Goal: Task Accomplishment & Management: Manage account settings

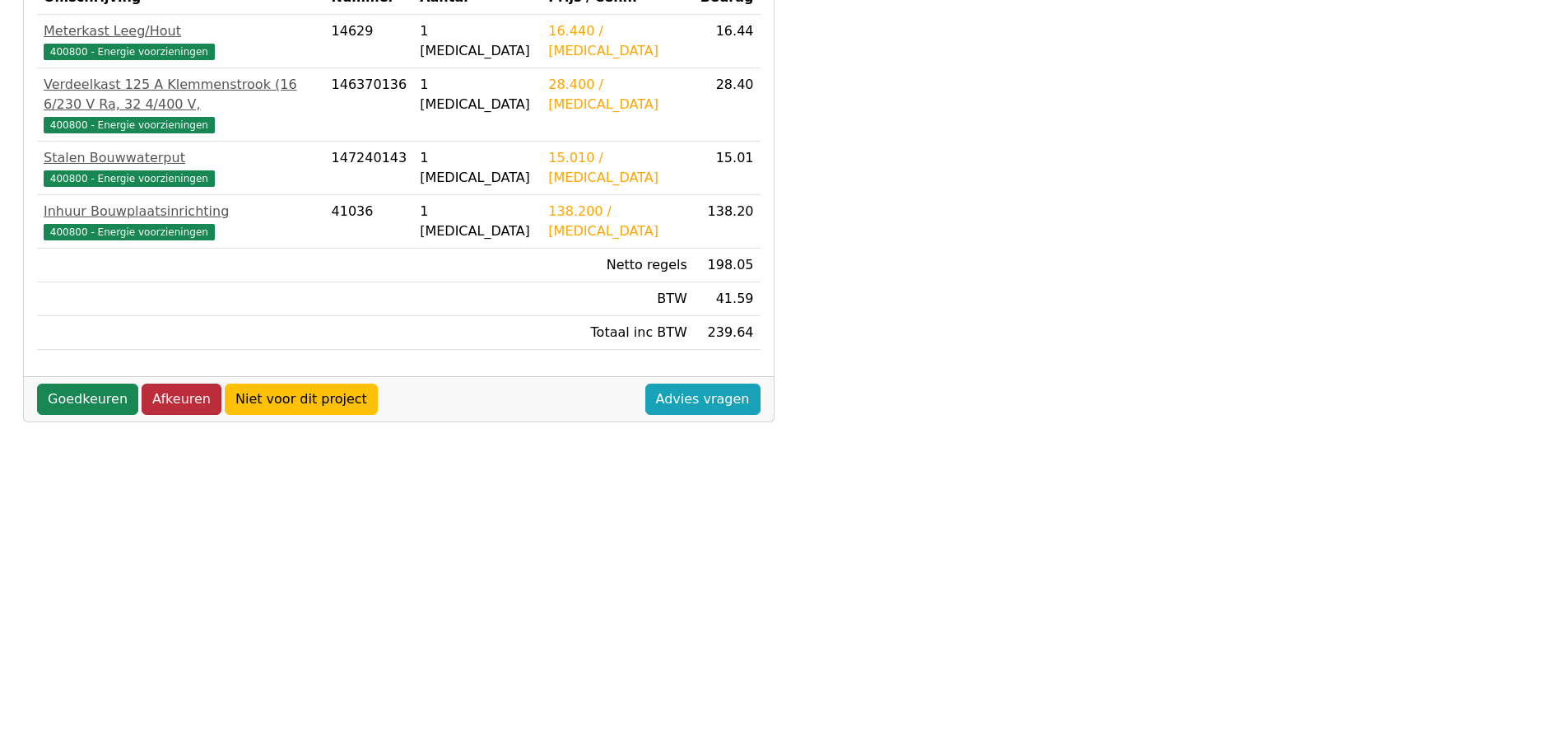
scroll to position [389, 0]
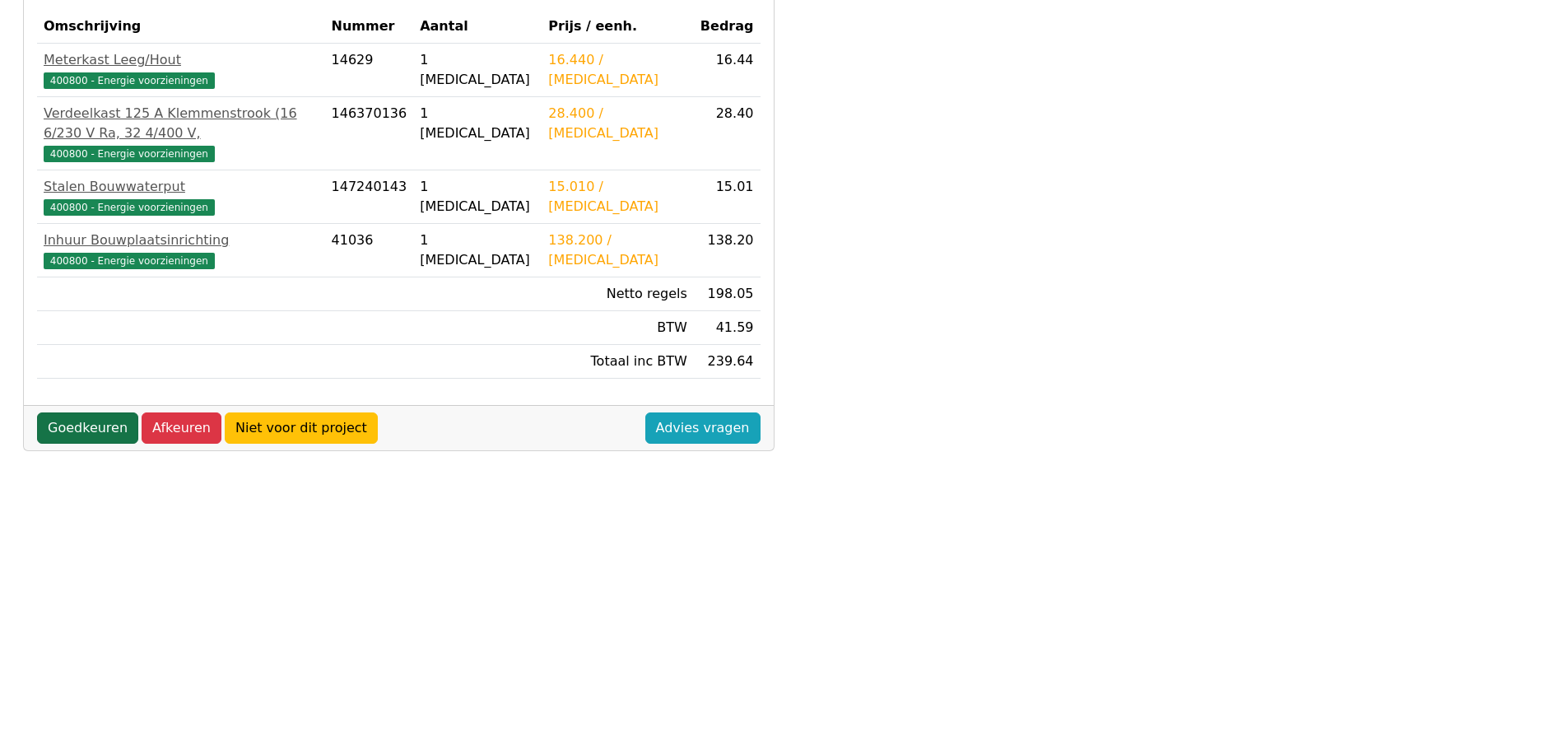
click at [80, 412] on link "Goedkeuren" at bounding box center [87, 427] width 101 height 31
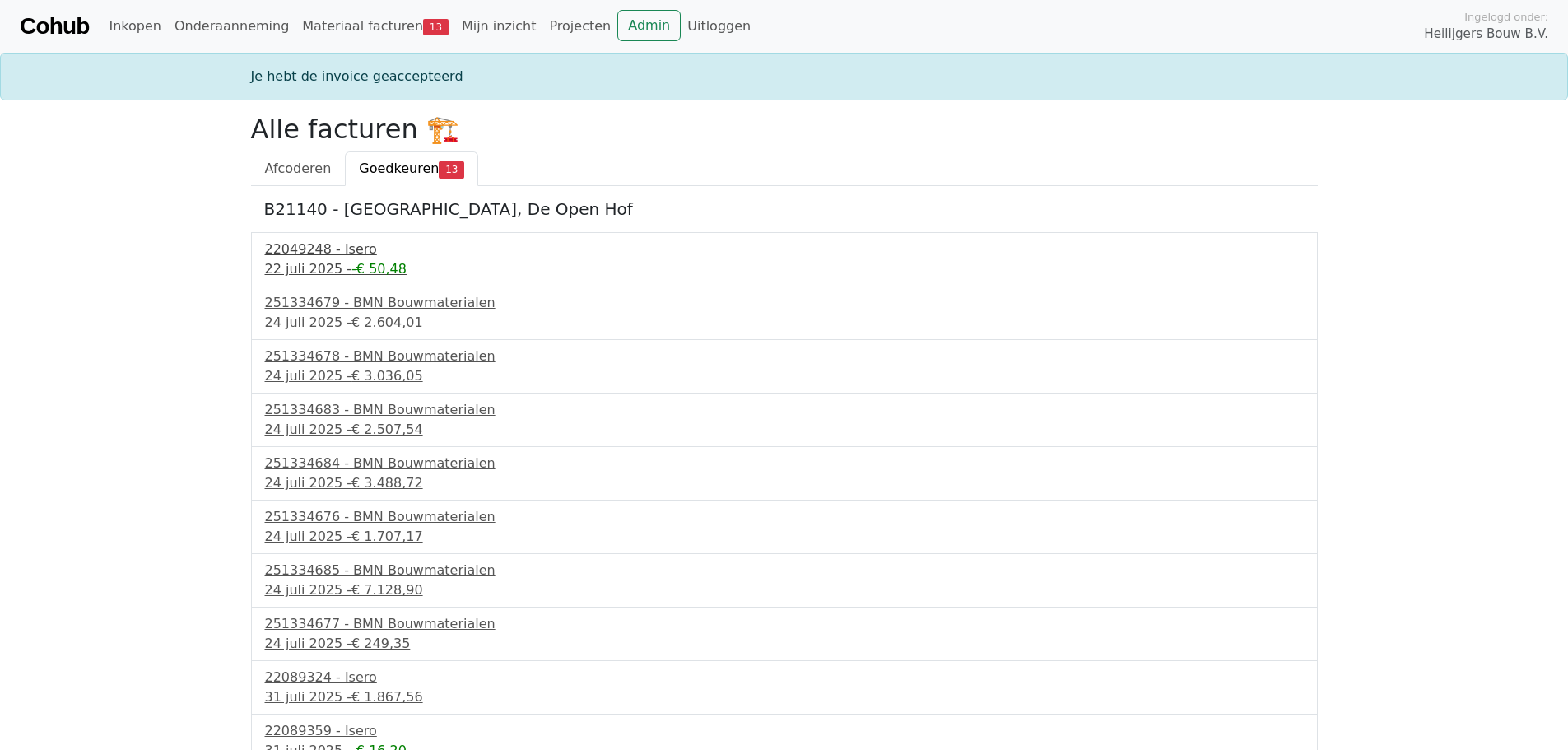
click at [341, 250] on div "22049248 - Isero" at bounding box center [784, 249] width 1038 height 20
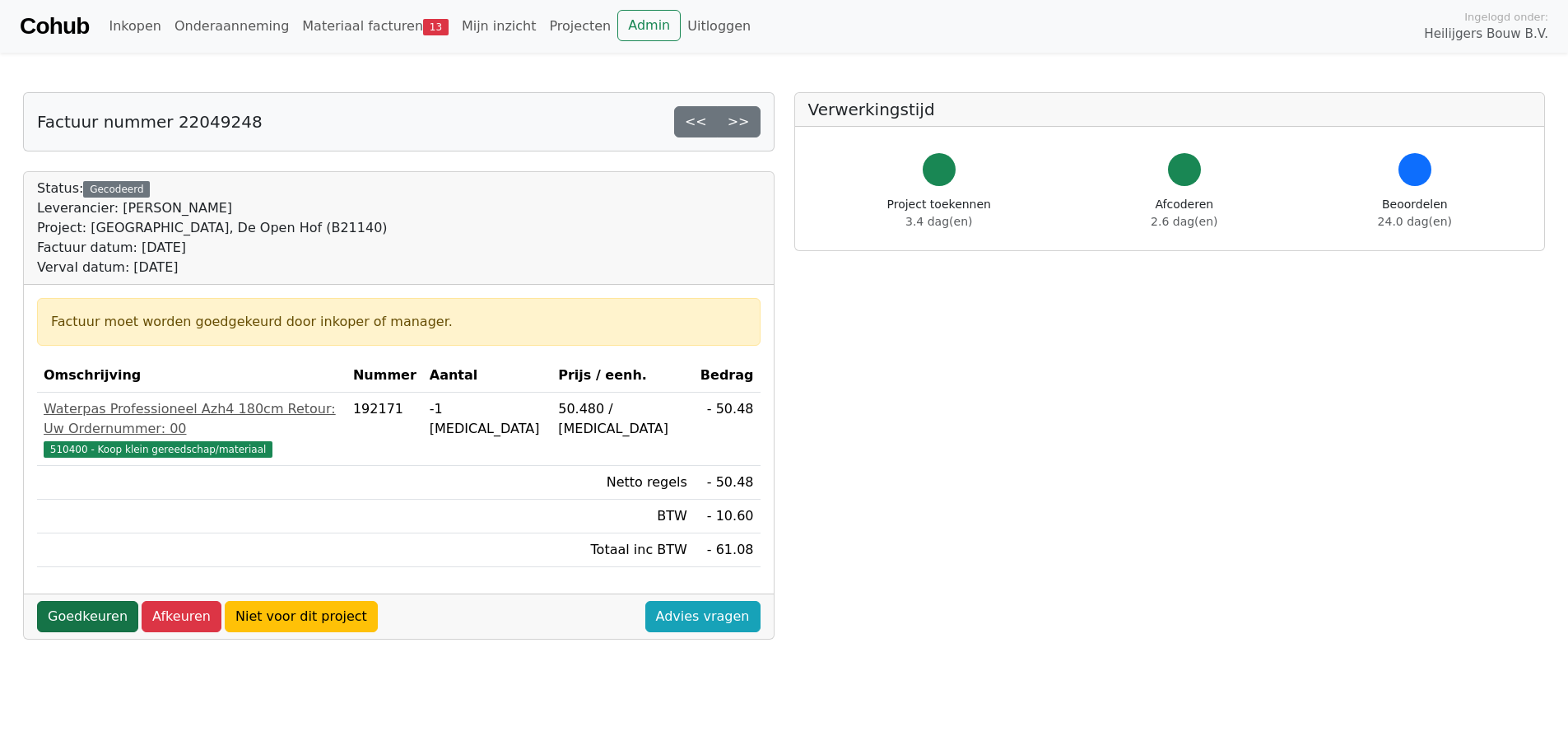
click at [73, 601] on link "Goedkeuren" at bounding box center [87, 616] width 101 height 31
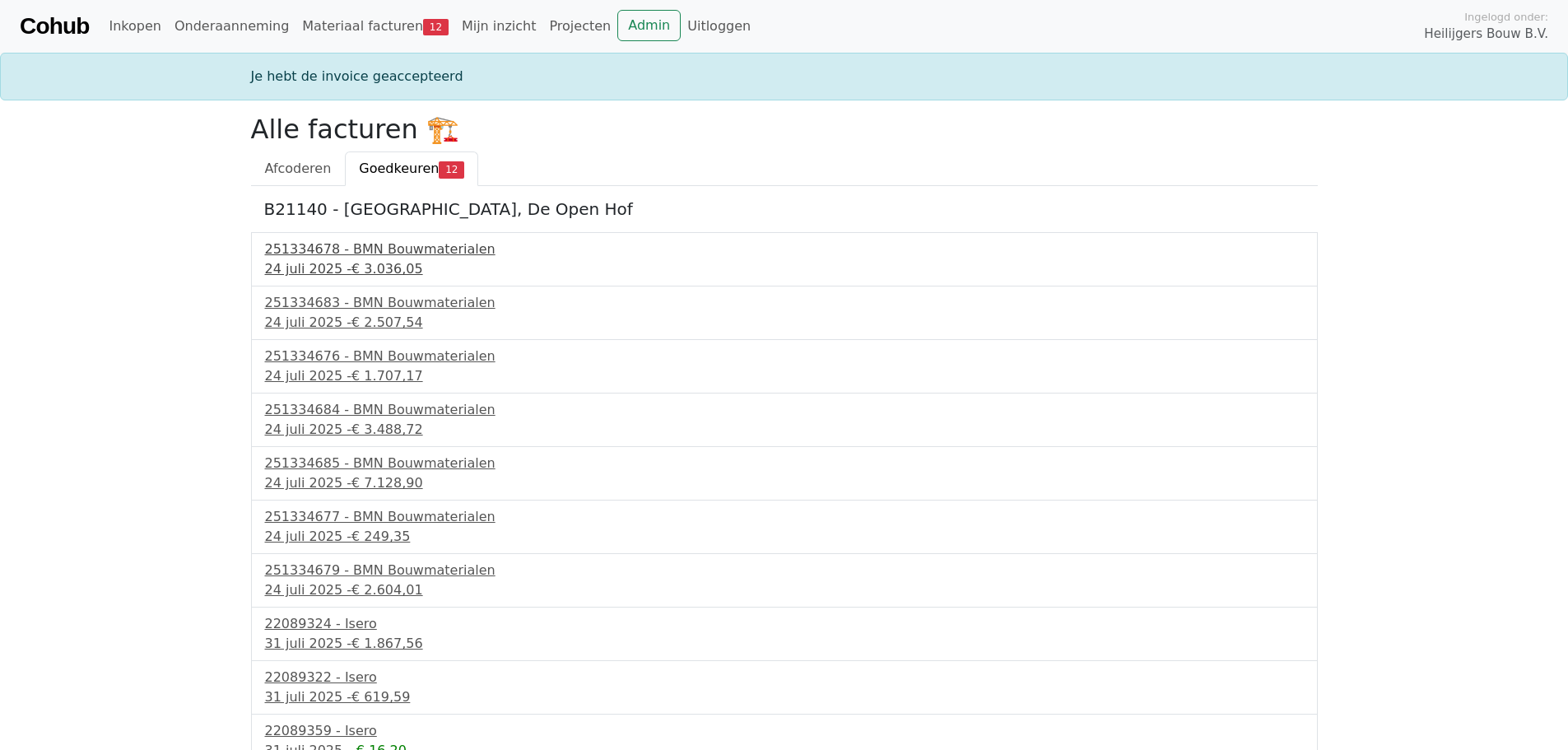
click at [324, 251] on div "251334678 - BMN Bouwmaterialen" at bounding box center [784, 249] width 1038 height 20
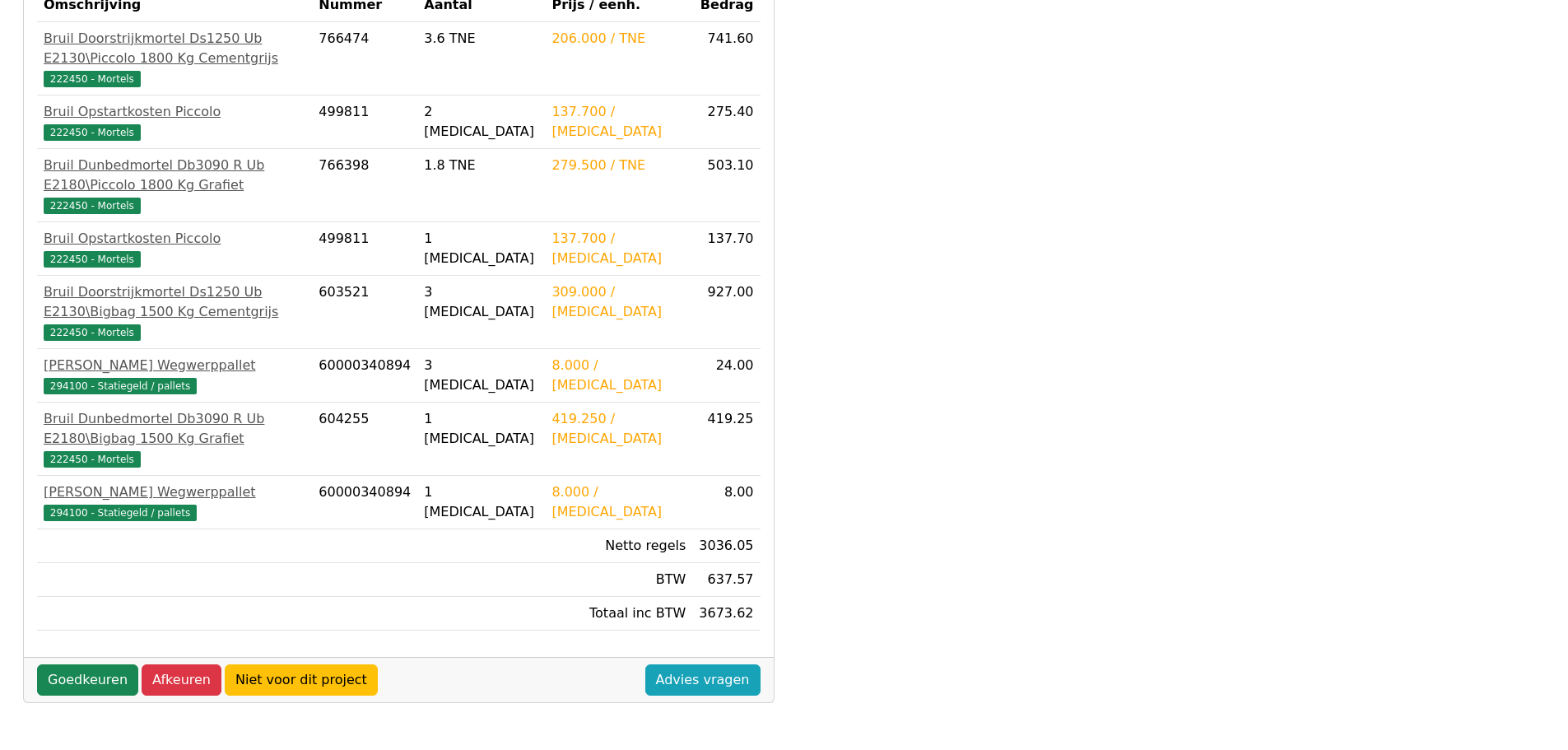
scroll to position [411, 0]
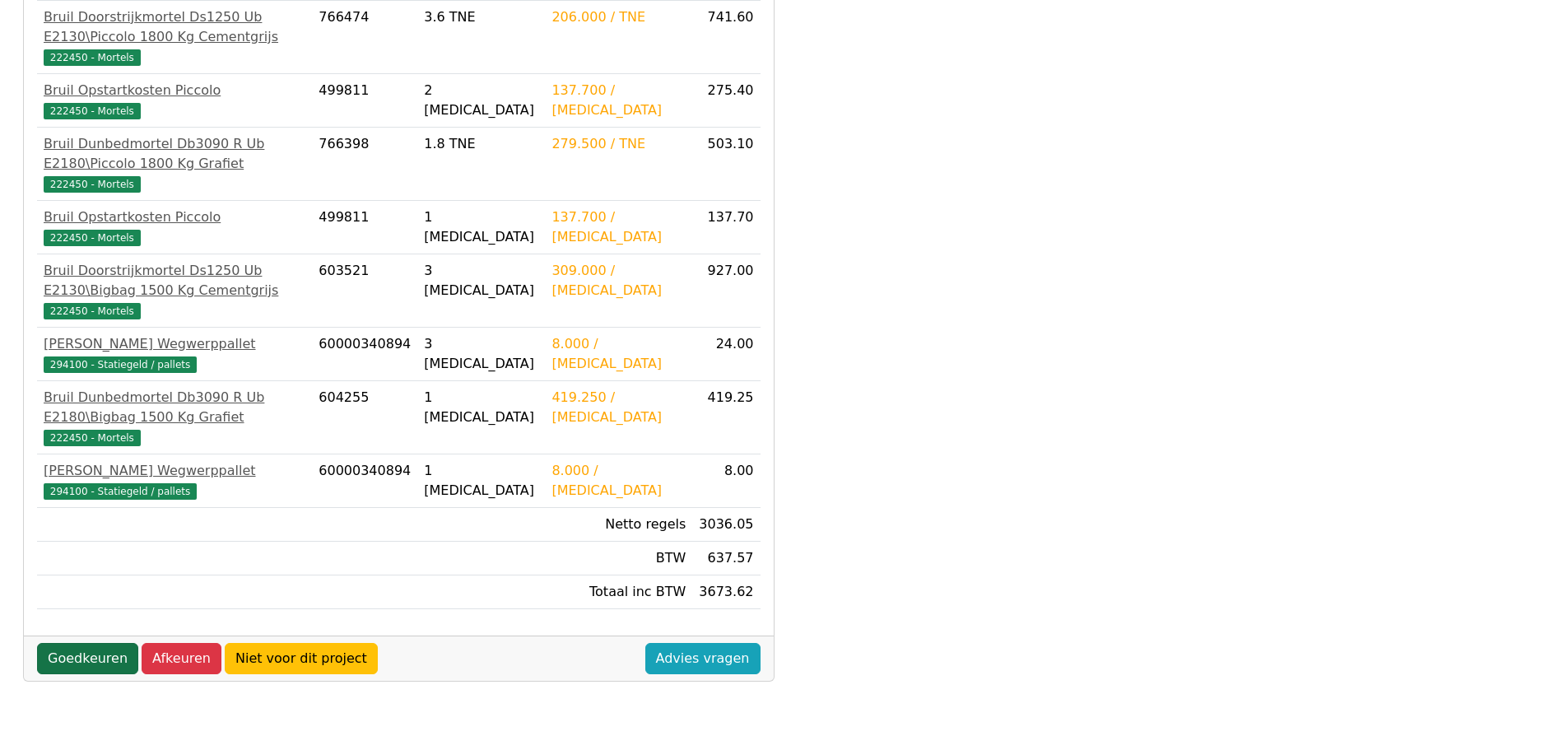
click at [76, 643] on link "Goedkeuren" at bounding box center [87, 658] width 101 height 31
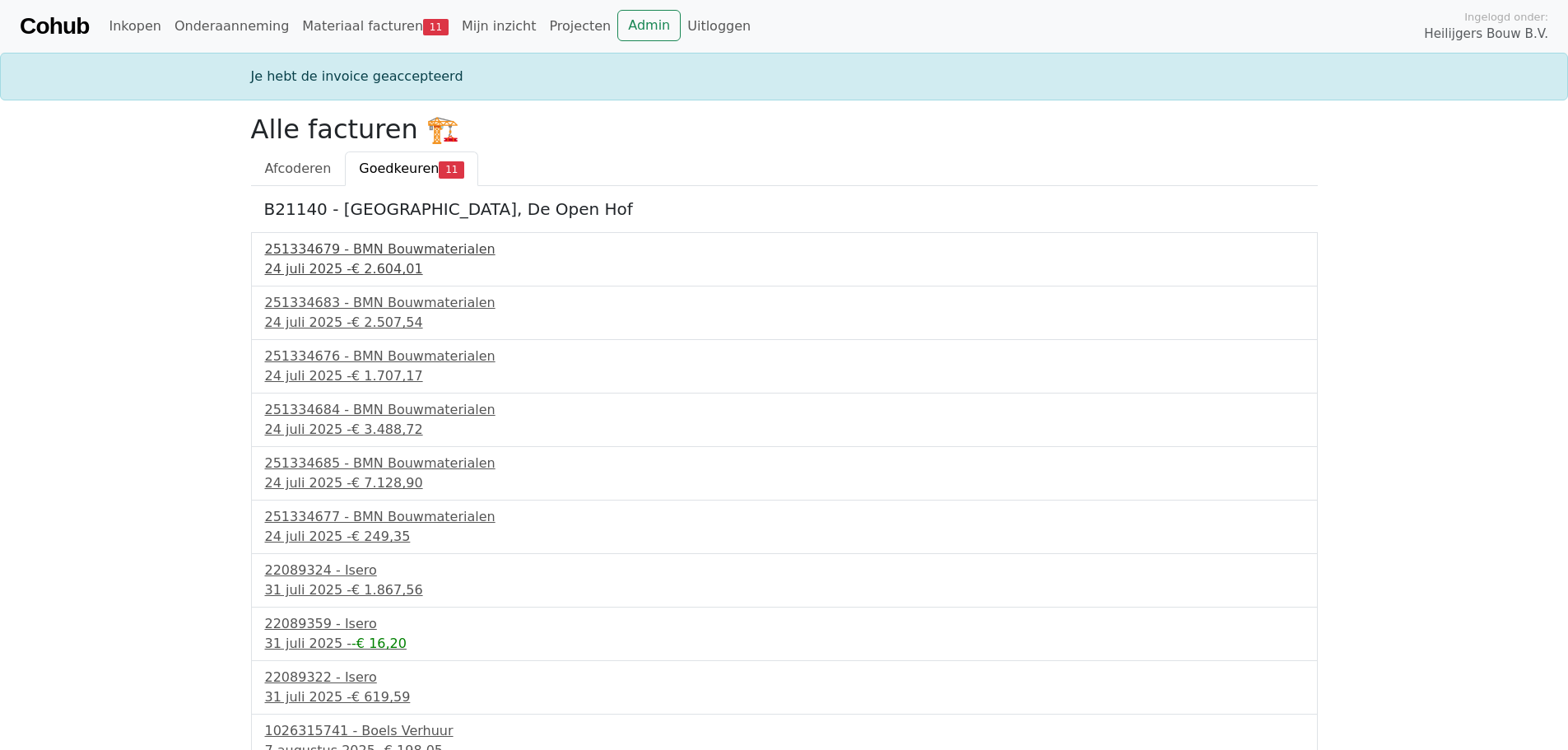
click at [334, 259] on div "251334679 - BMN Bouwmaterialen" at bounding box center [784, 249] width 1038 height 20
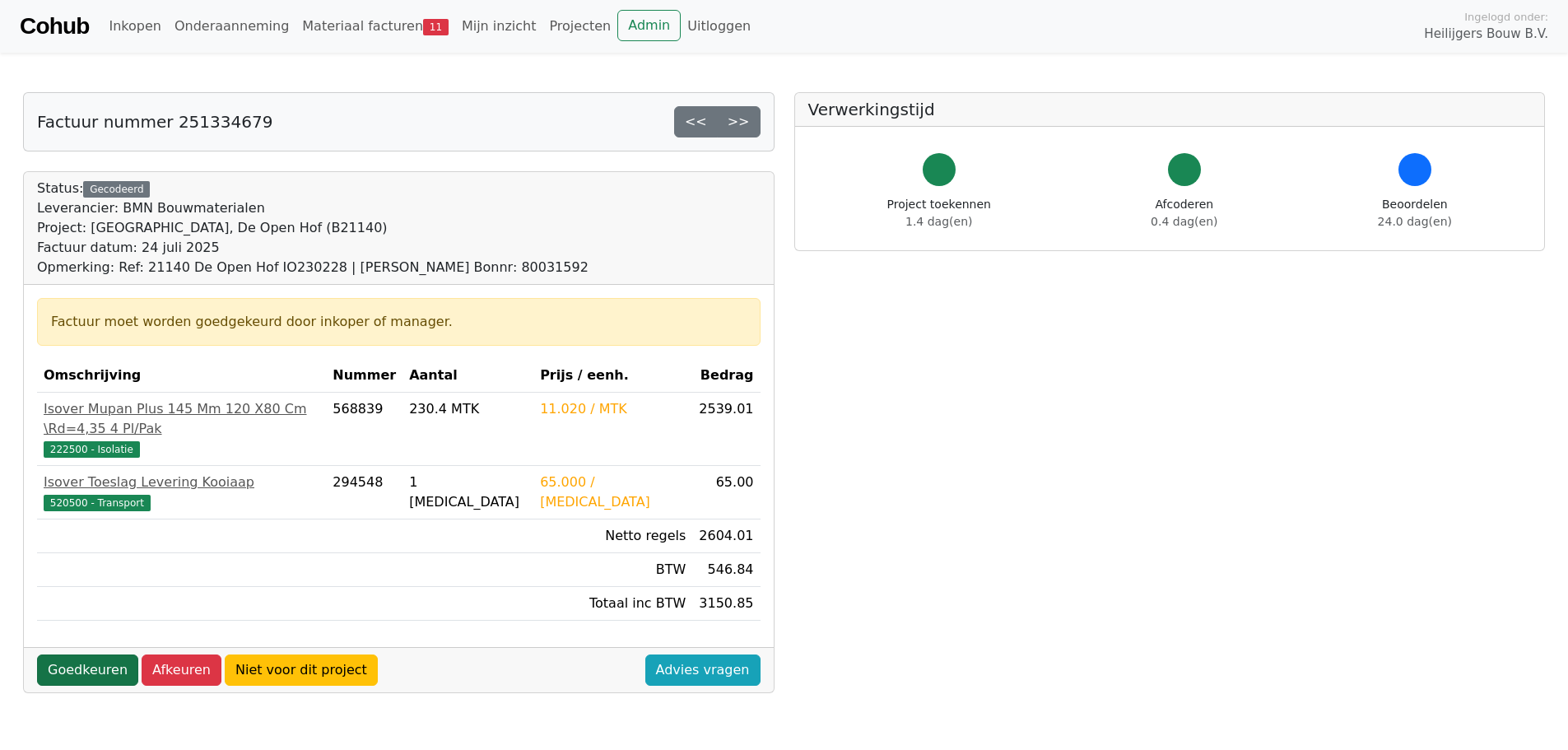
click at [73, 655] on link "Goedkeuren" at bounding box center [87, 670] width 101 height 31
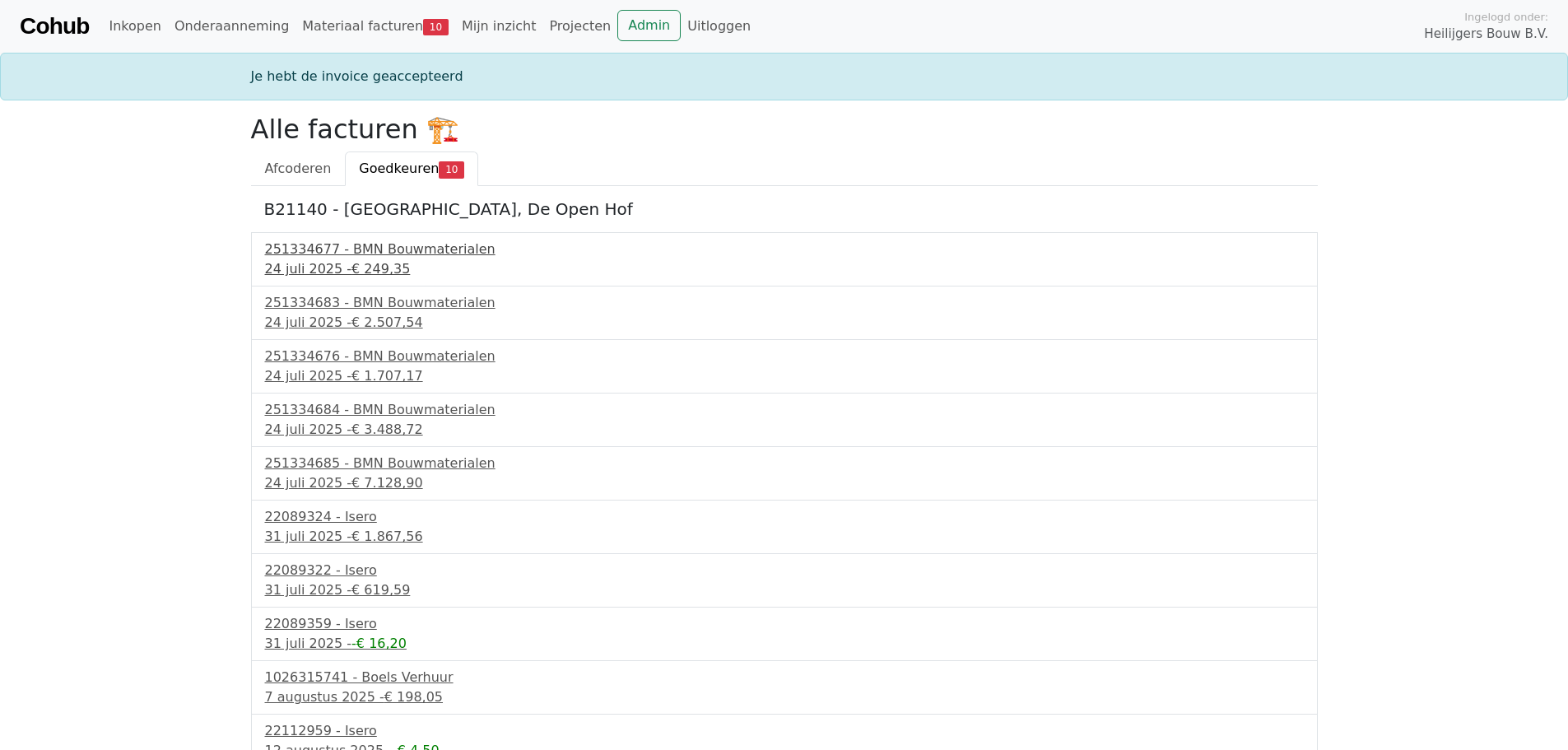
click at [385, 246] on div "251334677 - BMN Bouwmaterialen" at bounding box center [784, 249] width 1038 height 20
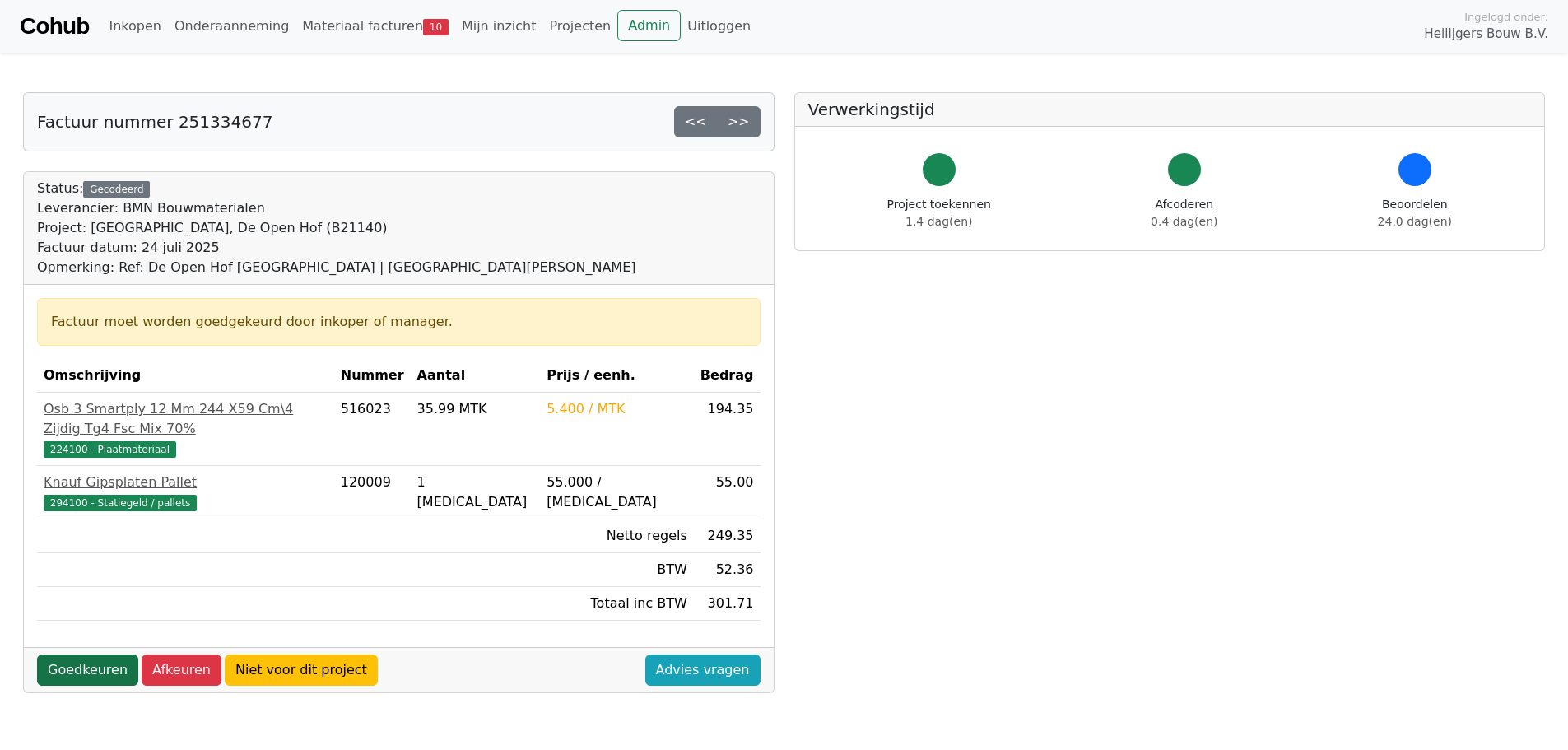
click at [90, 655] on link "Goedkeuren" at bounding box center [87, 670] width 101 height 31
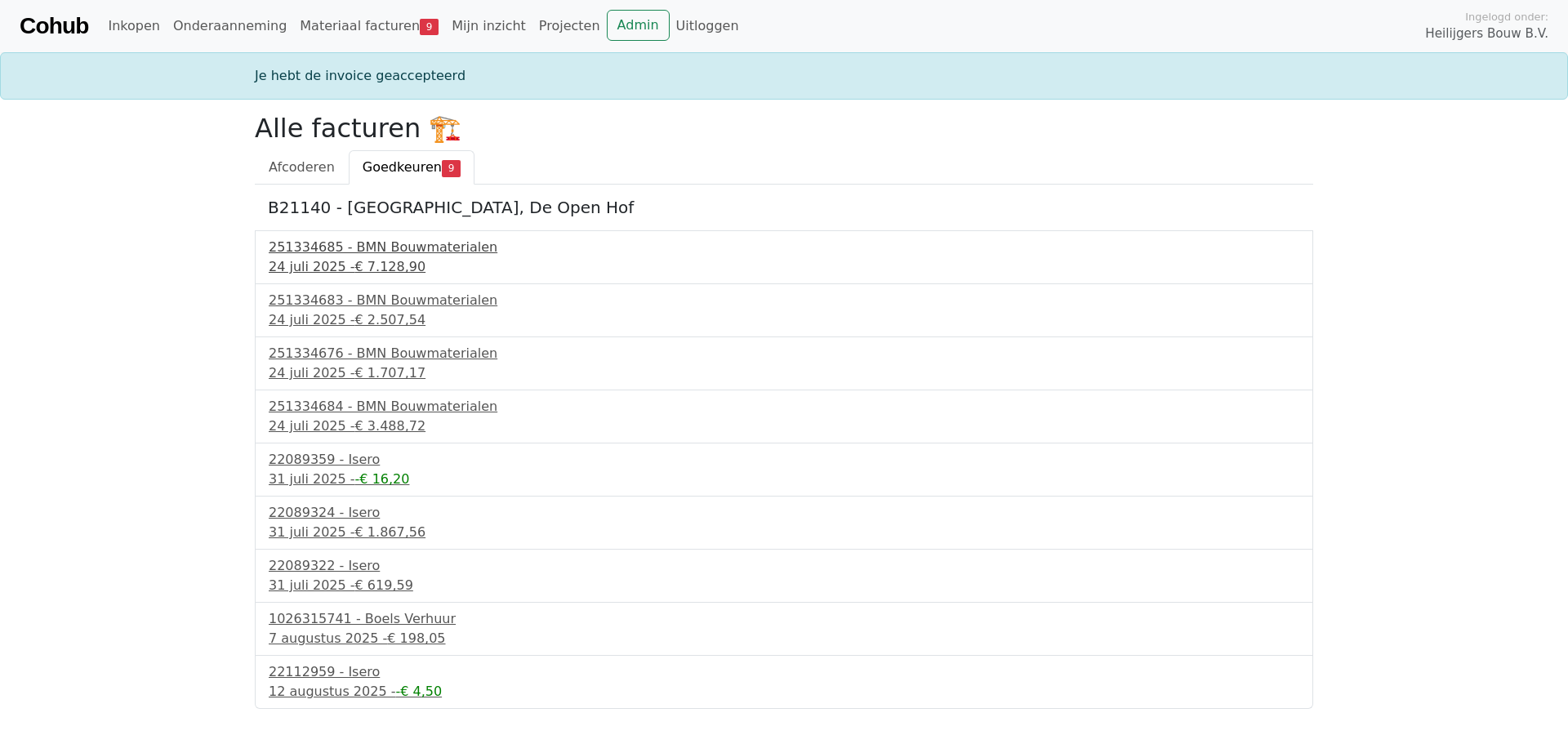
click at [344, 254] on div "251334685 - BMN Bouwmaterialen" at bounding box center [784, 247] width 1030 height 20
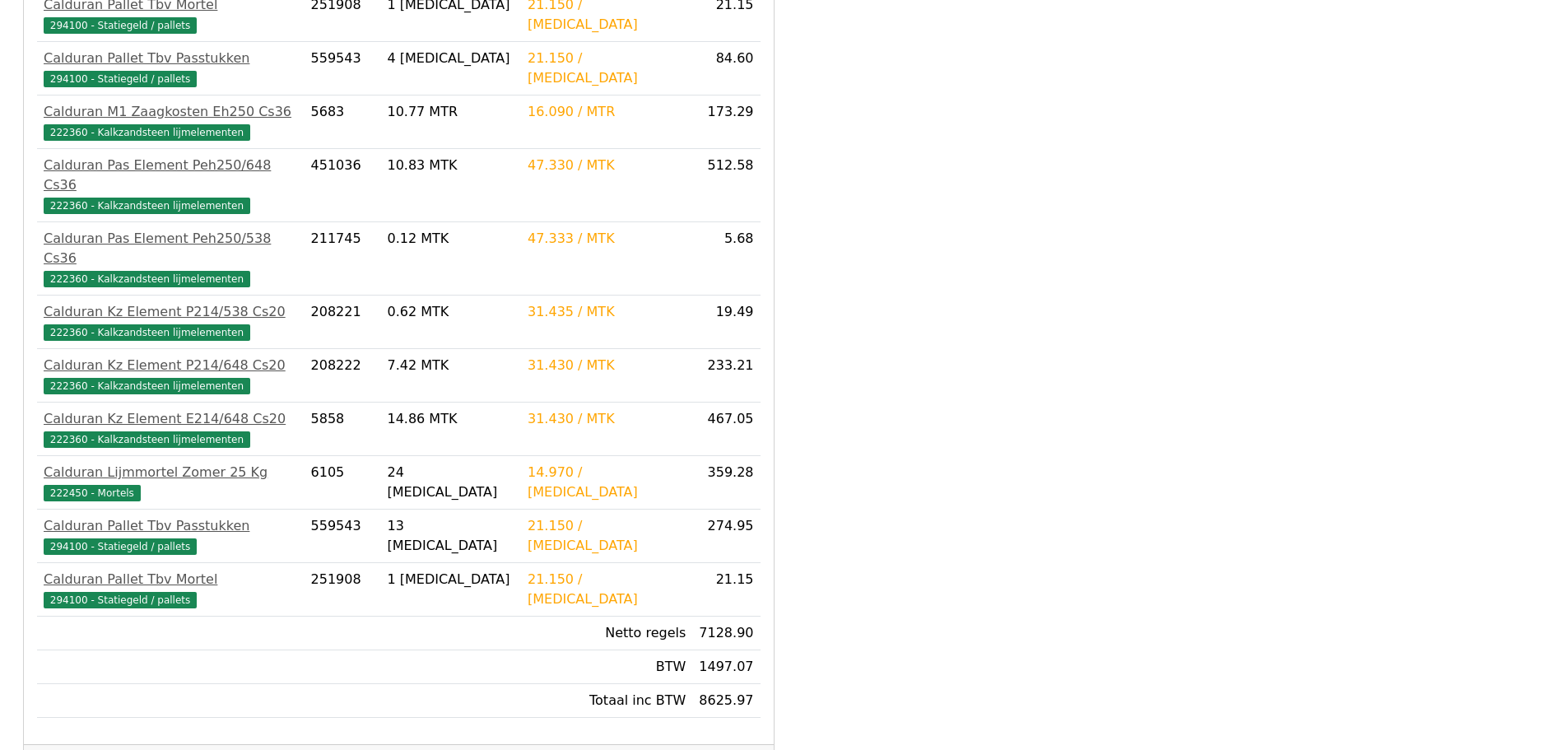
scroll to position [766, 0]
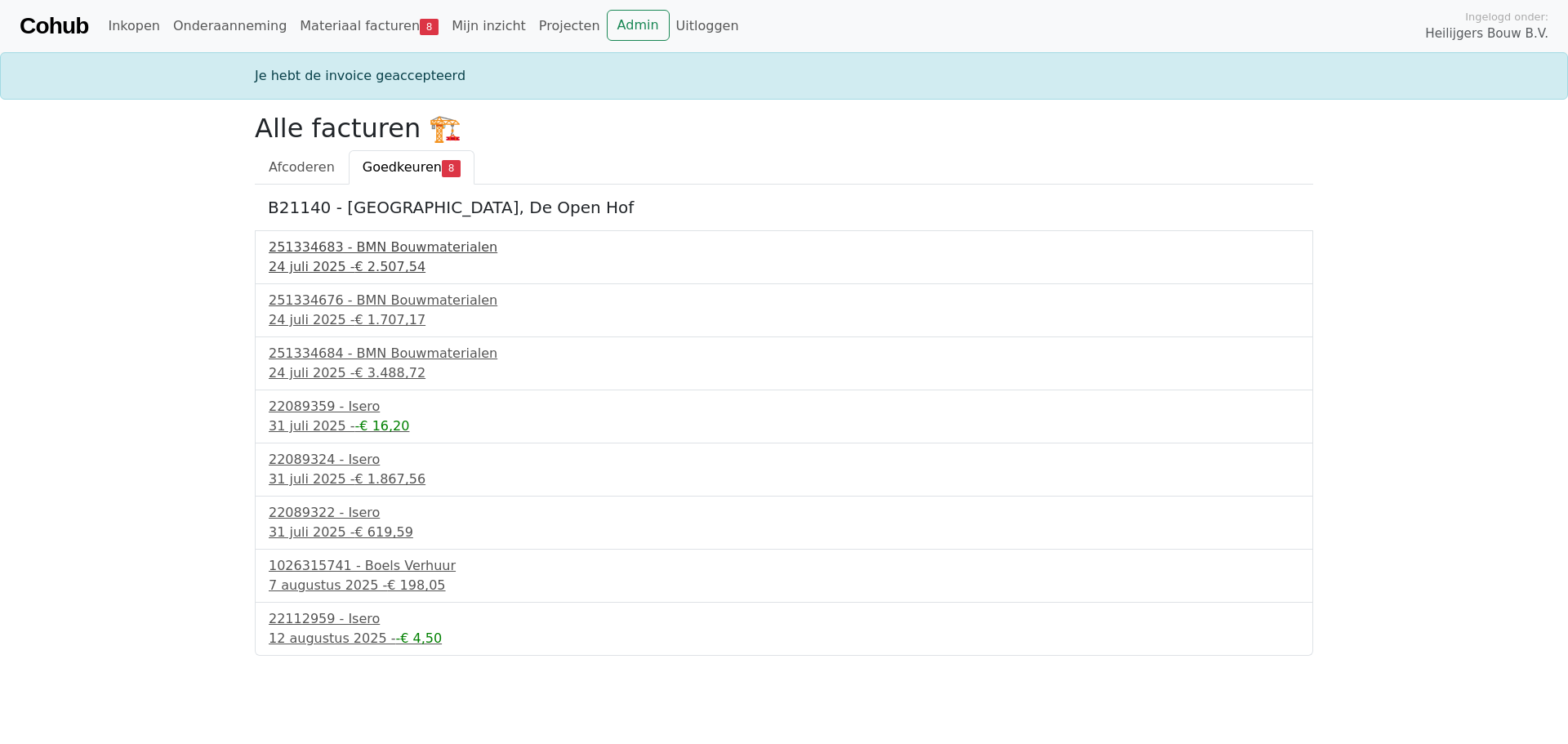
click at [387, 257] on div "251334683 - BMN Bouwmaterialen" at bounding box center [784, 247] width 1030 height 20
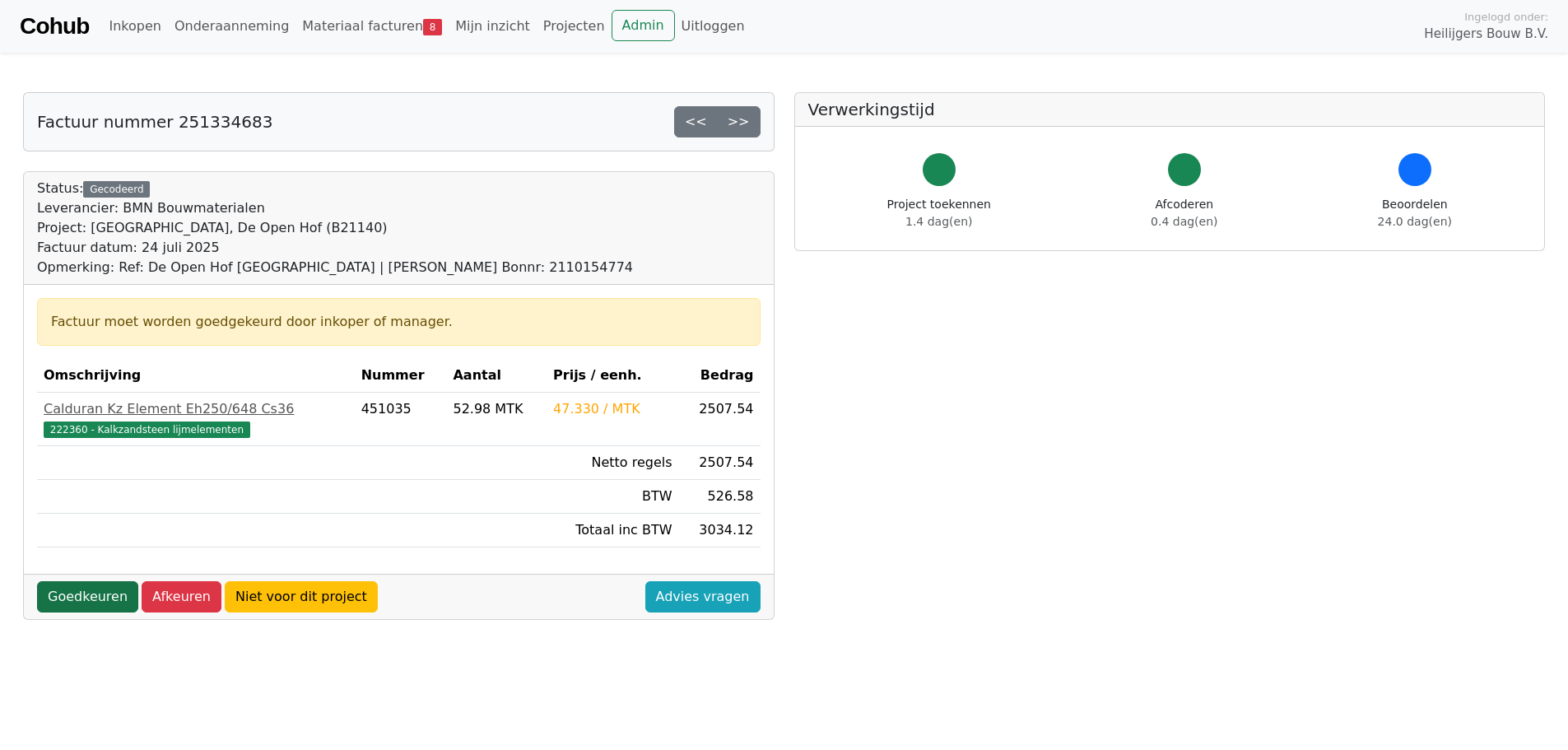
click at [93, 594] on link "Goedkeuren" at bounding box center [87, 596] width 101 height 31
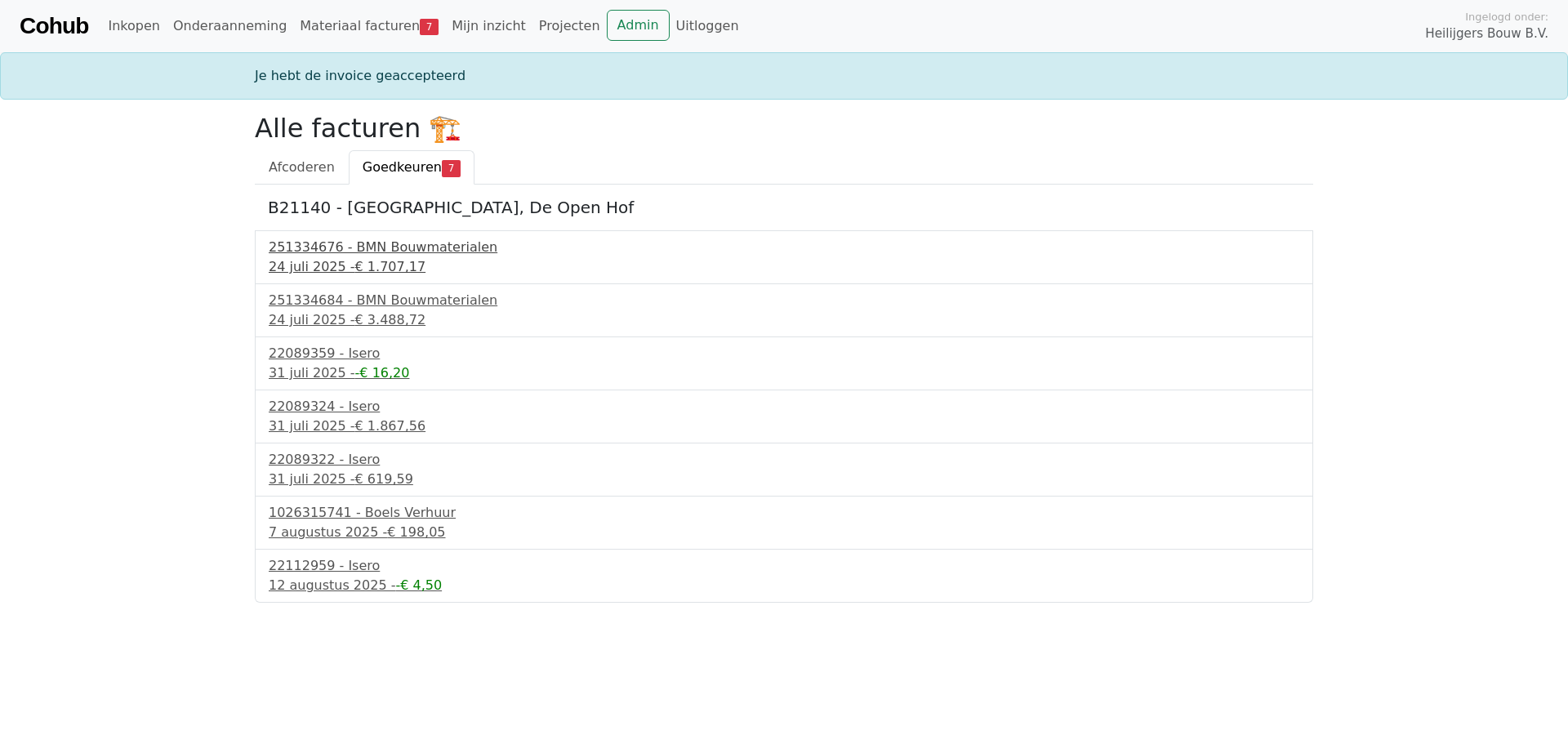
click at [367, 263] on span "€ 1.707,17" at bounding box center [391, 266] width 71 height 16
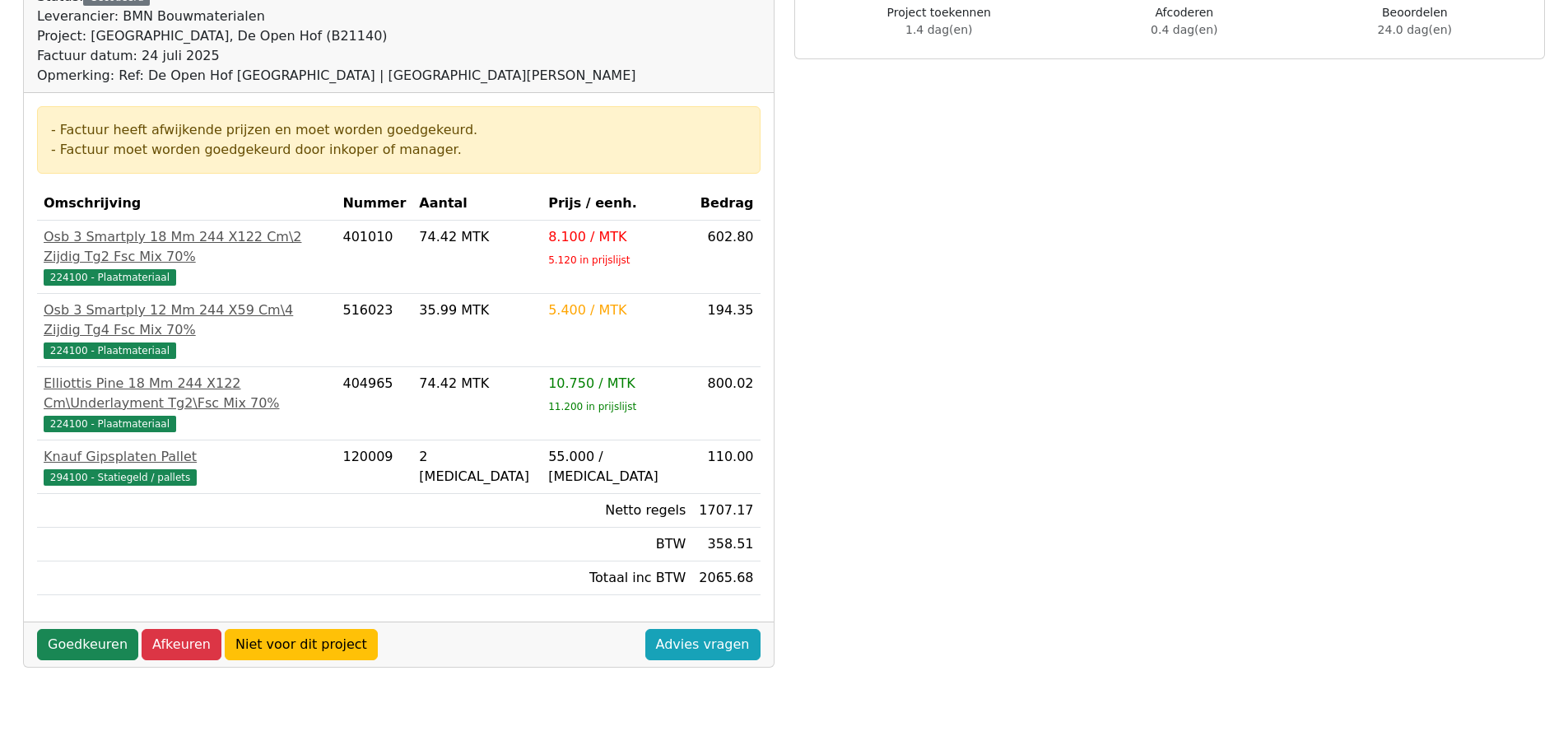
scroll to position [247, 0]
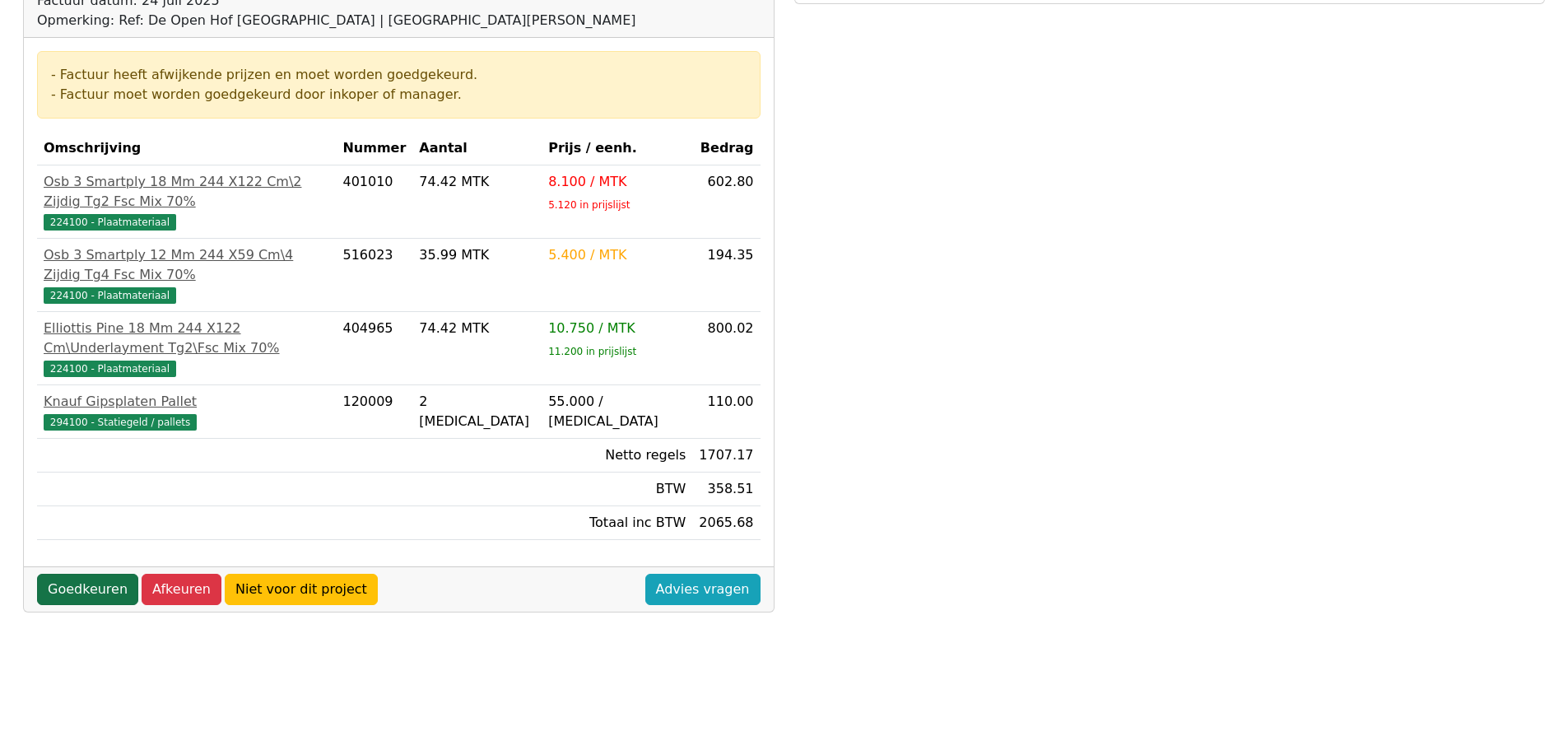
click at [77, 574] on link "Goedkeuren" at bounding box center [87, 589] width 101 height 31
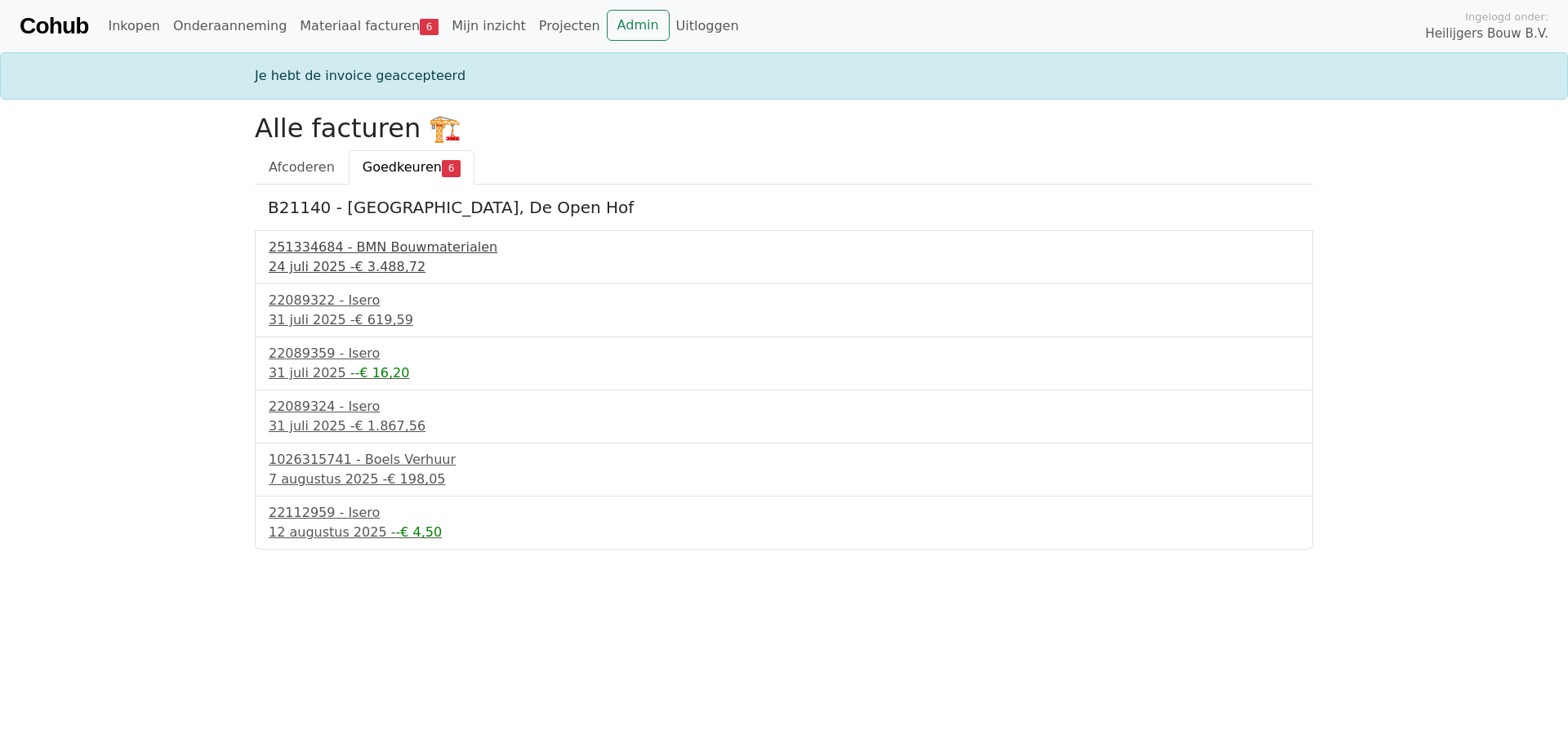
click at [357, 249] on div "251334684 - BMN Bouwmaterialen" at bounding box center [784, 247] width 1030 height 20
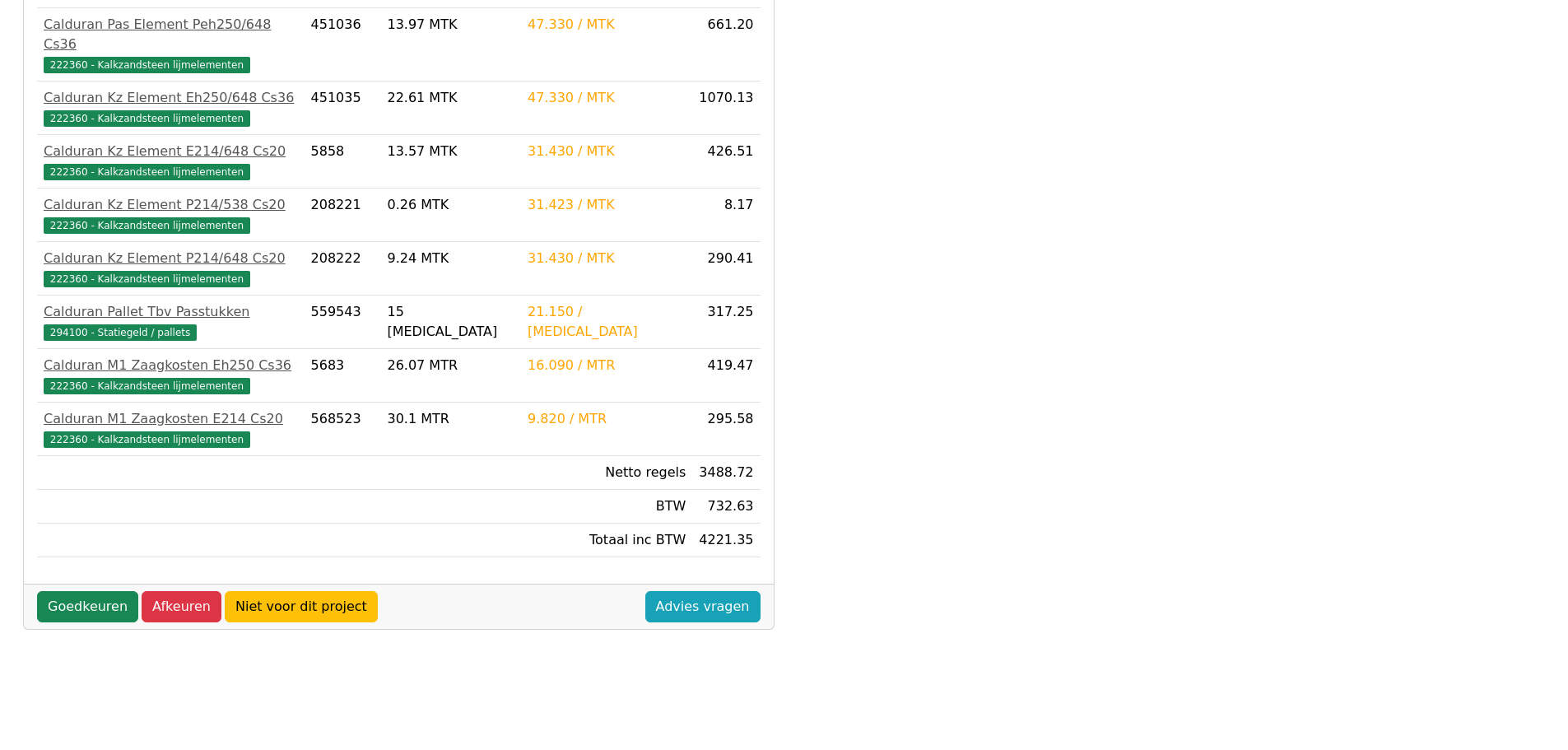
scroll to position [411, 0]
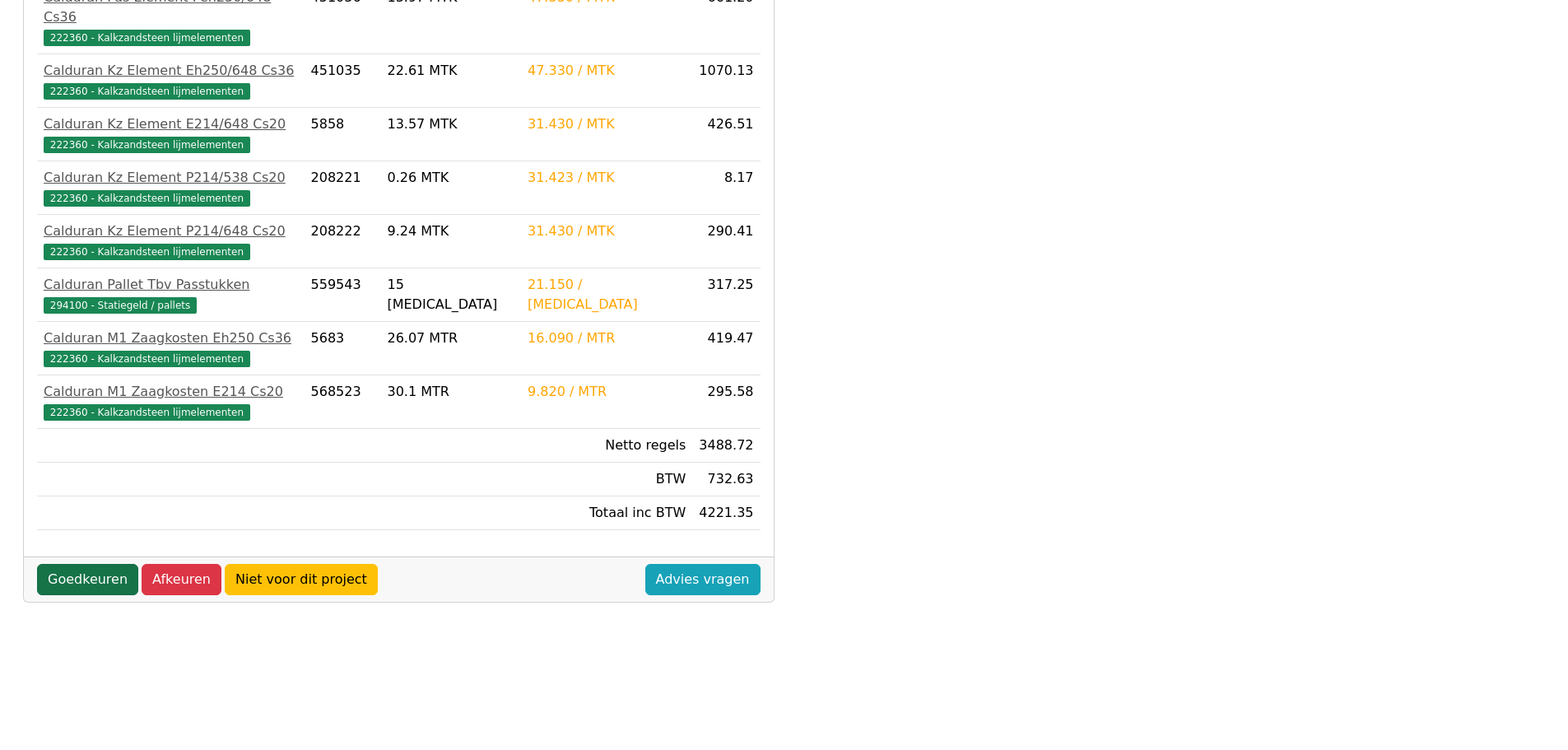
click at [81, 564] on link "Goedkeuren" at bounding box center [87, 579] width 101 height 31
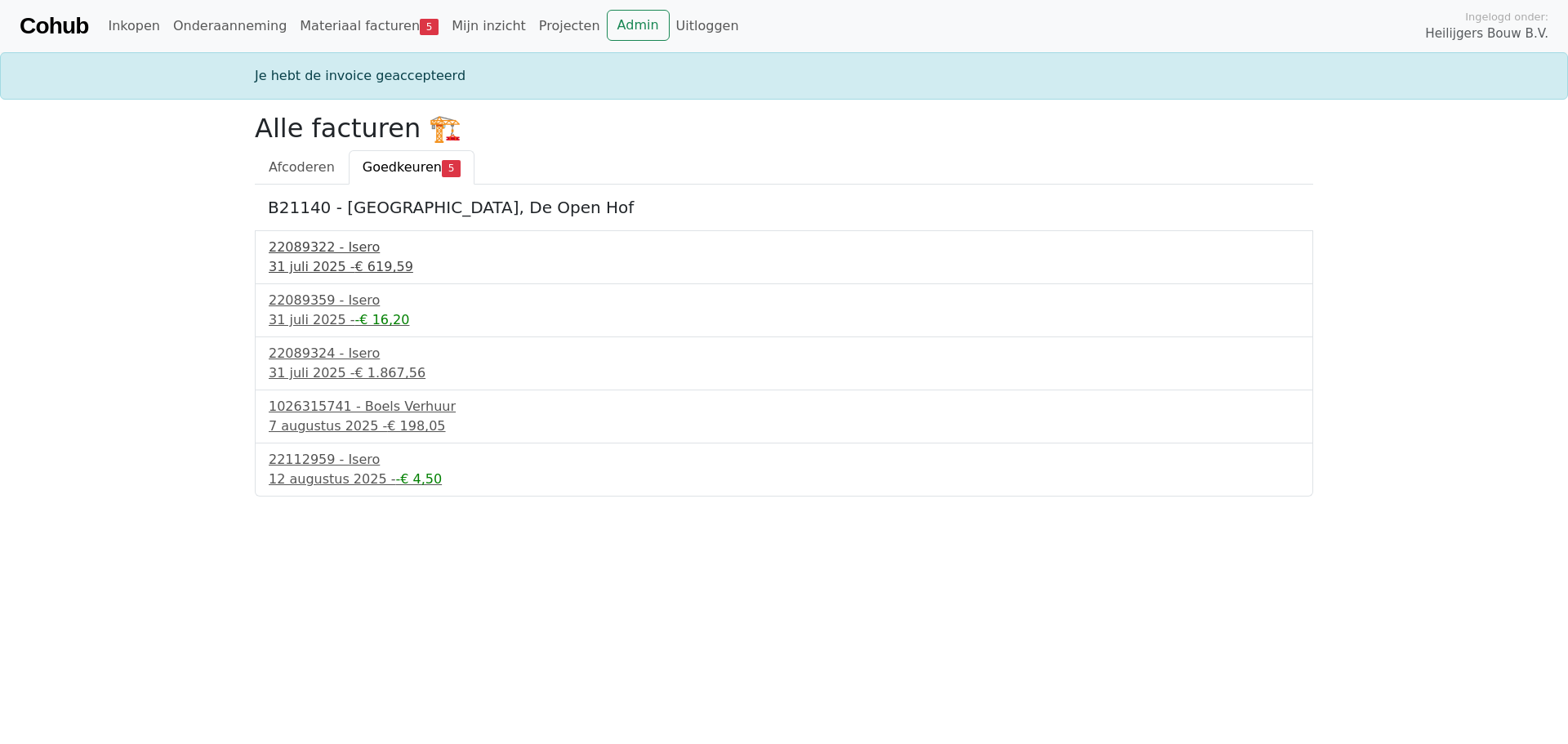
click at [332, 254] on div "22089322 - Isero" at bounding box center [784, 247] width 1030 height 20
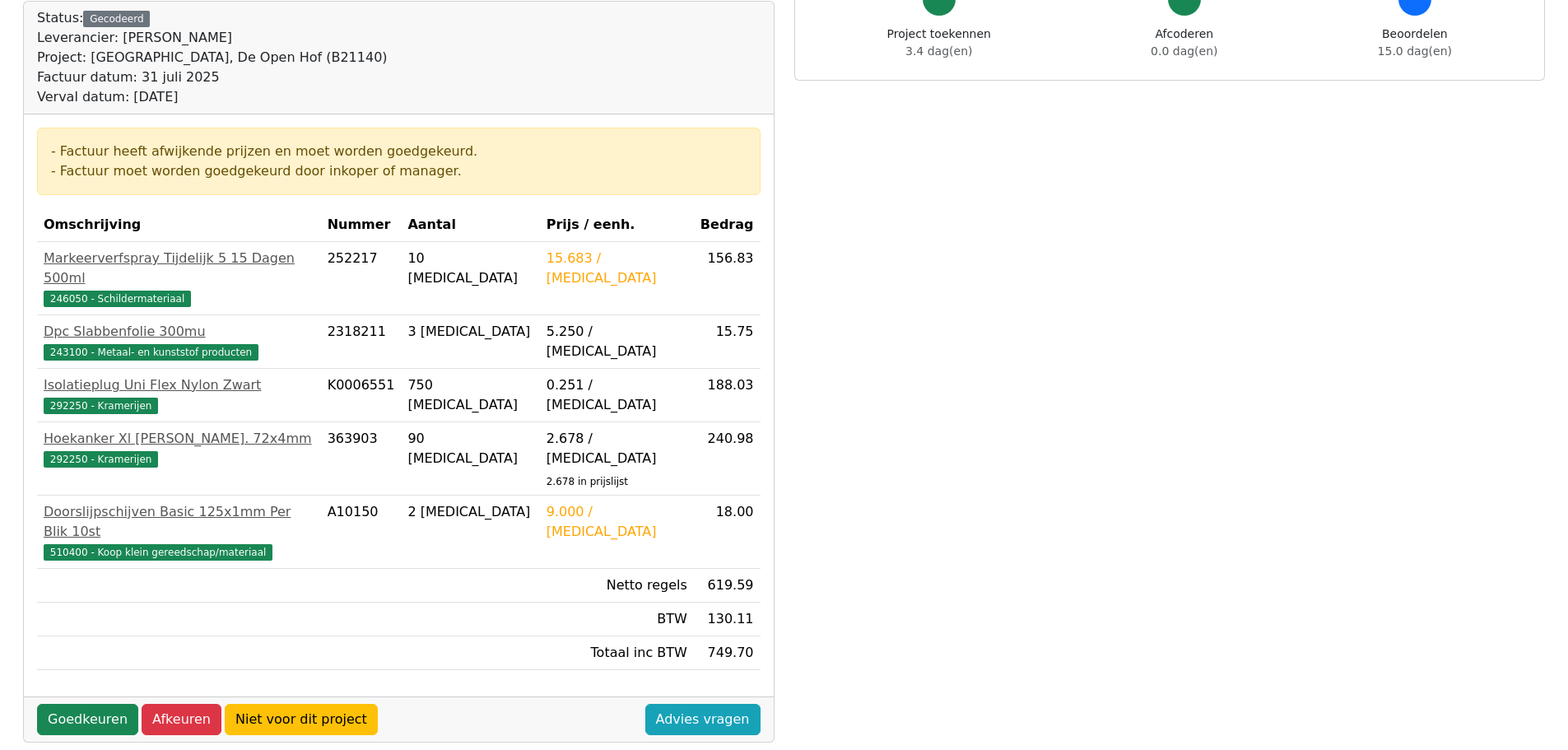
scroll to position [247, 0]
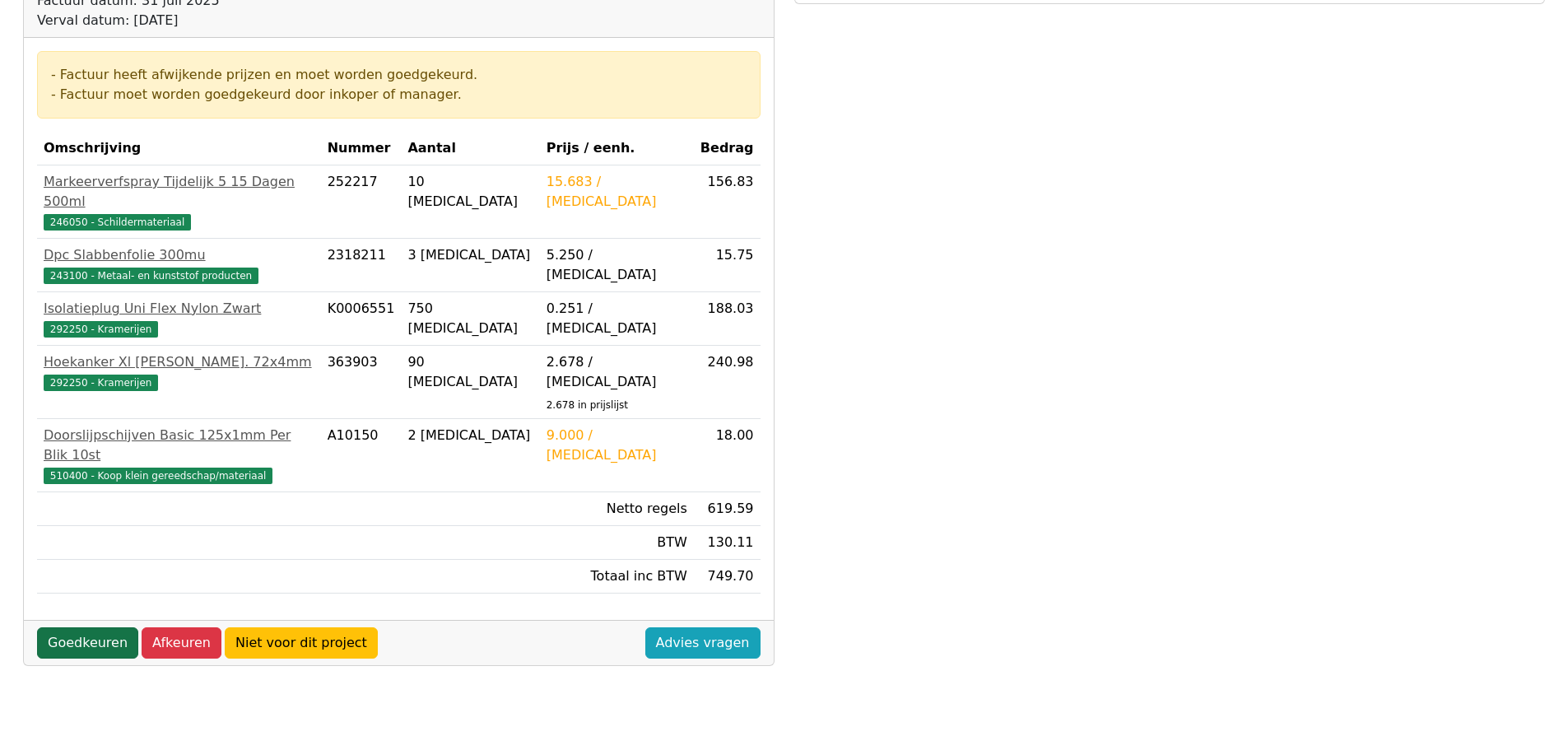
click at [83, 627] on link "Goedkeuren" at bounding box center [87, 642] width 101 height 31
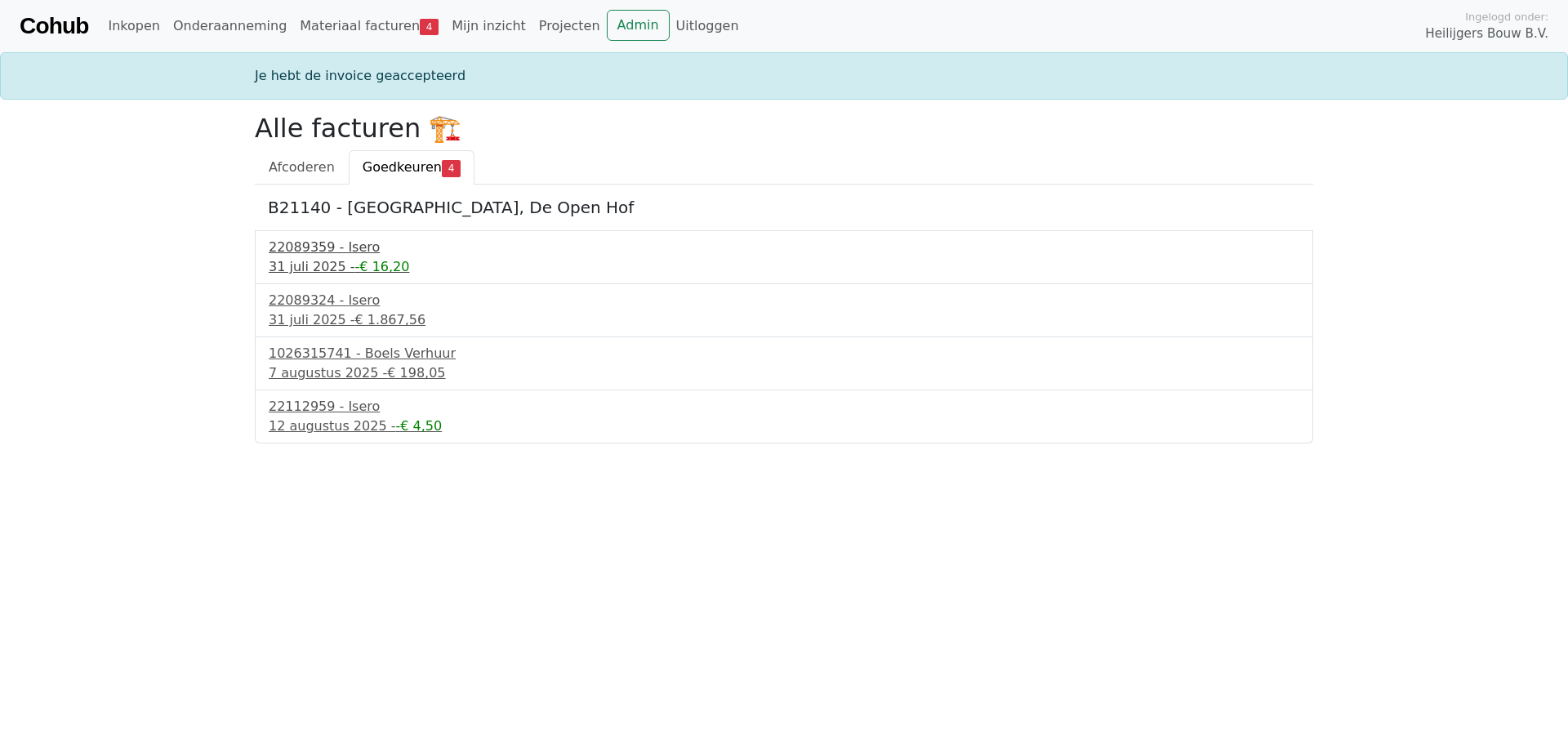
click at [316, 257] on div "22089359 - Isero" at bounding box center [784, 247] width 1030 height 20
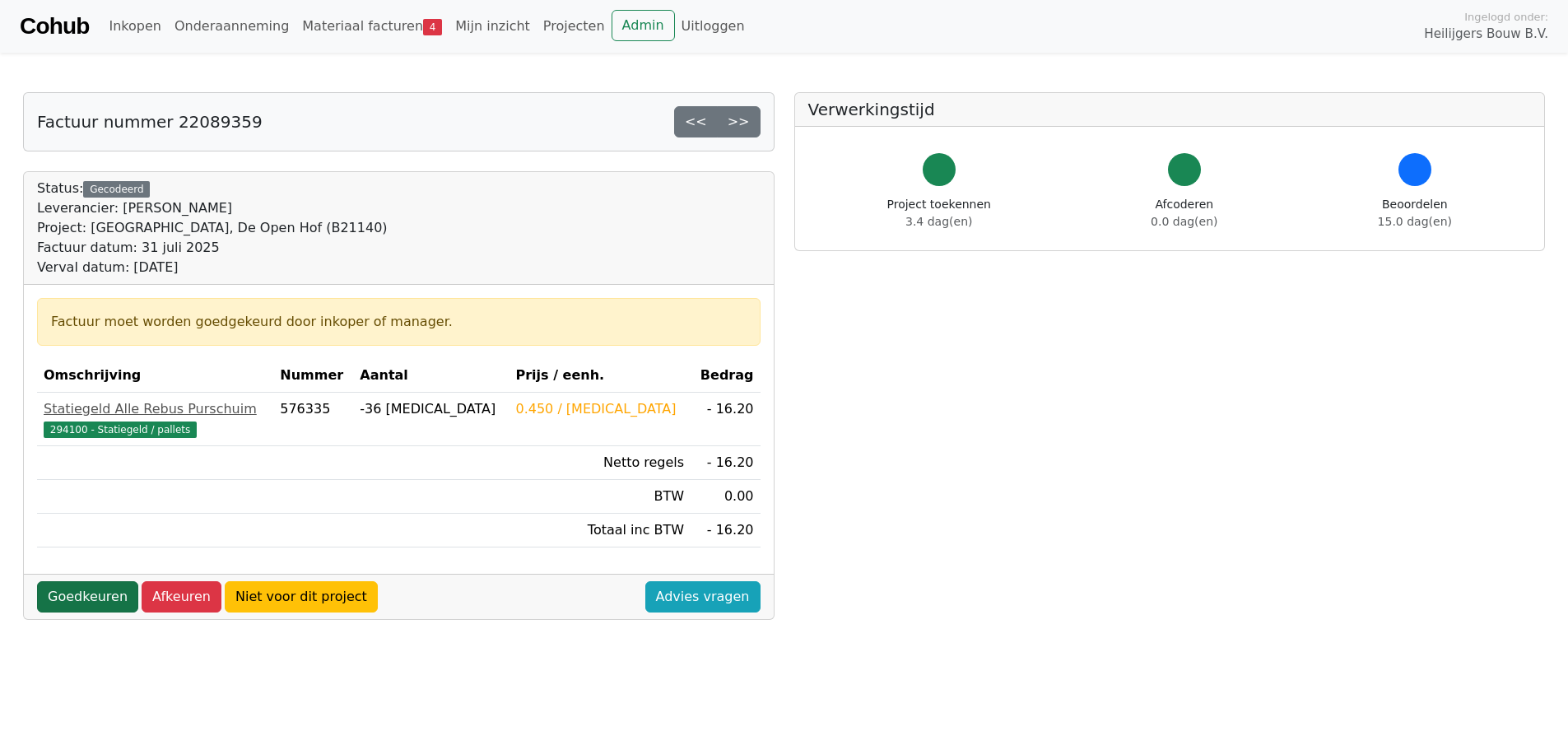
click at [83, 591] on link "Goedkeuren" at bounding box center [87, 596] width 101 height 31
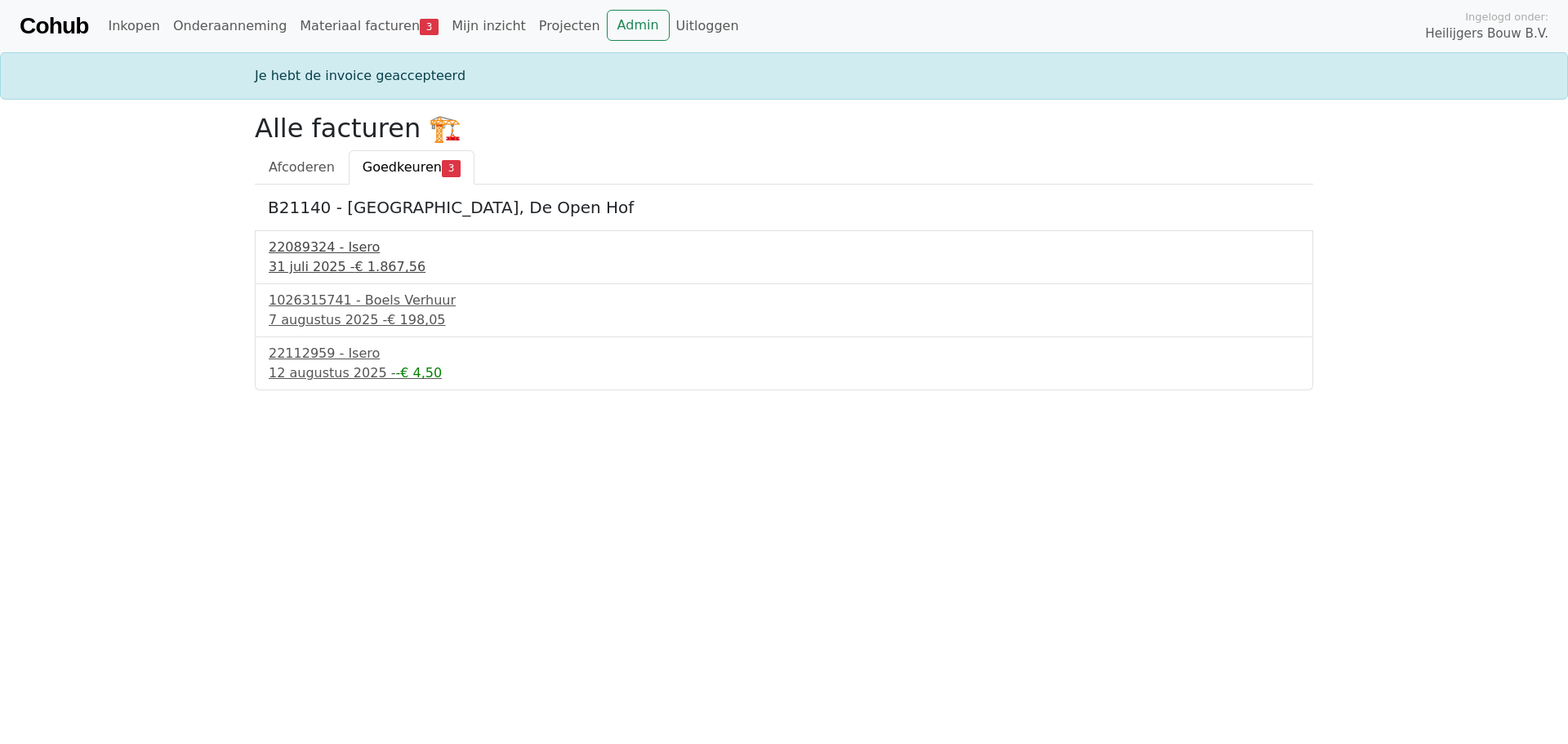
click at [309, 256] on div "22089324 - Isero" at bounding box center [784, 247] width 1030 height 20
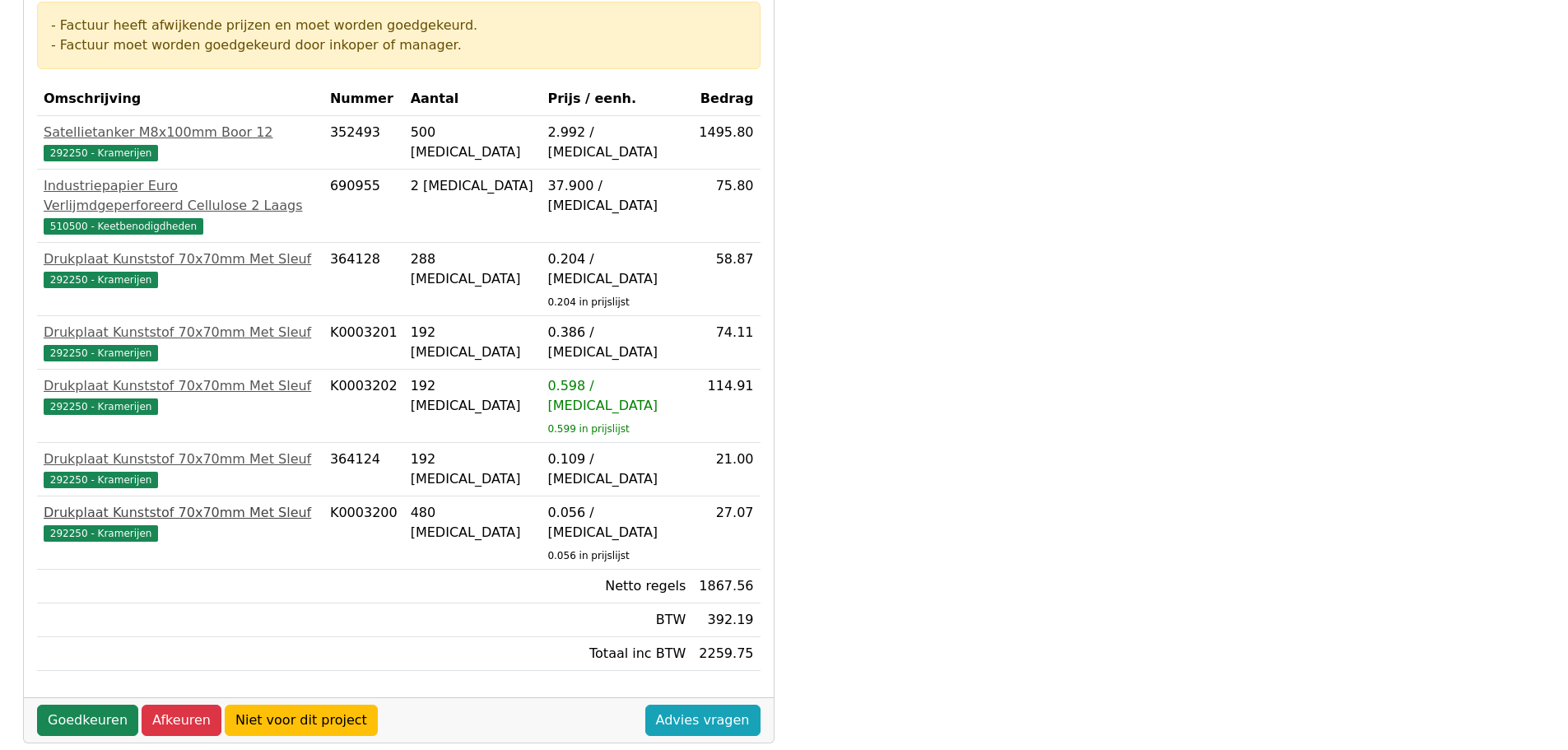
scroll to position [330, 0]
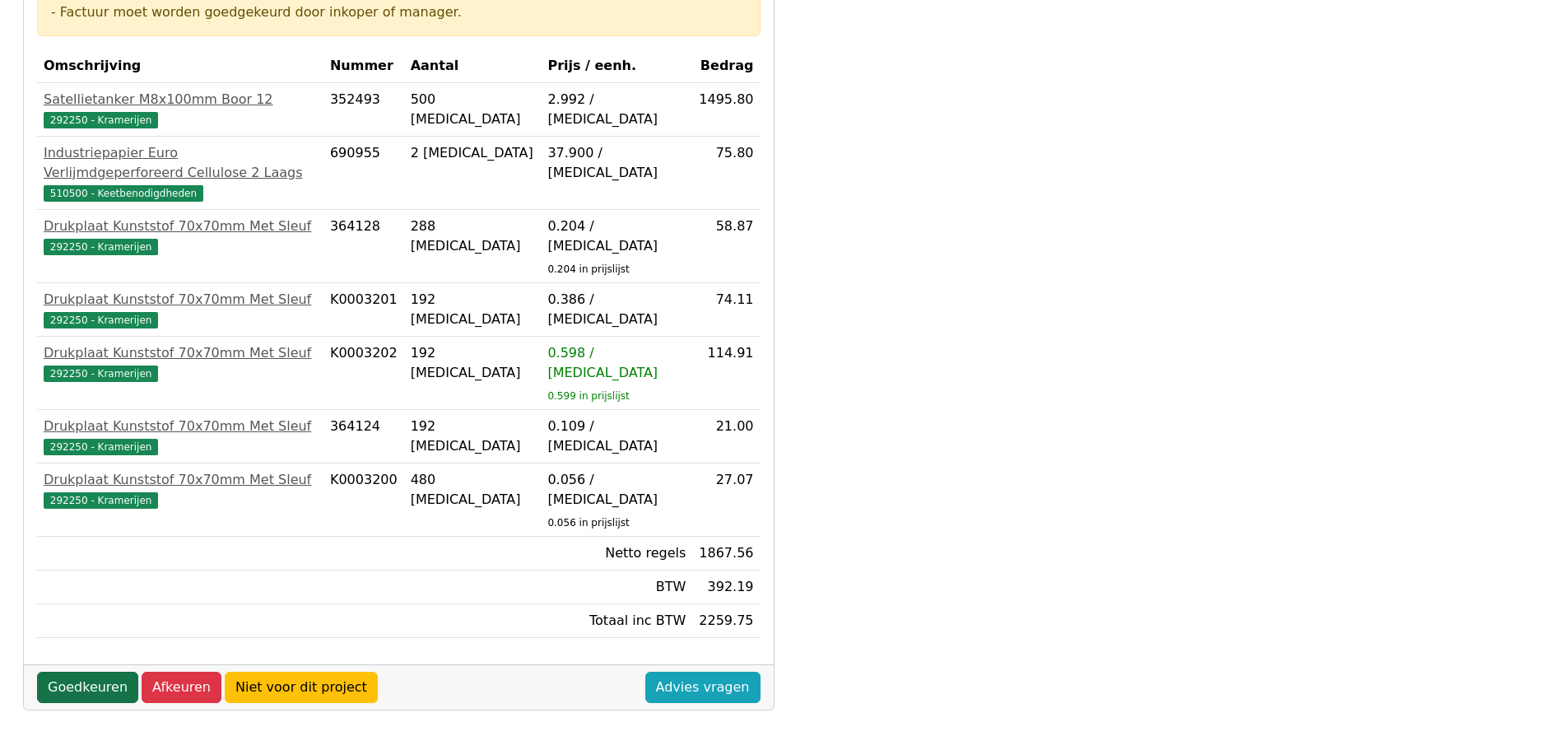
click at [77, 672] on link "Goedkeuren" at bounding box center [87, 687] width 101 height 31
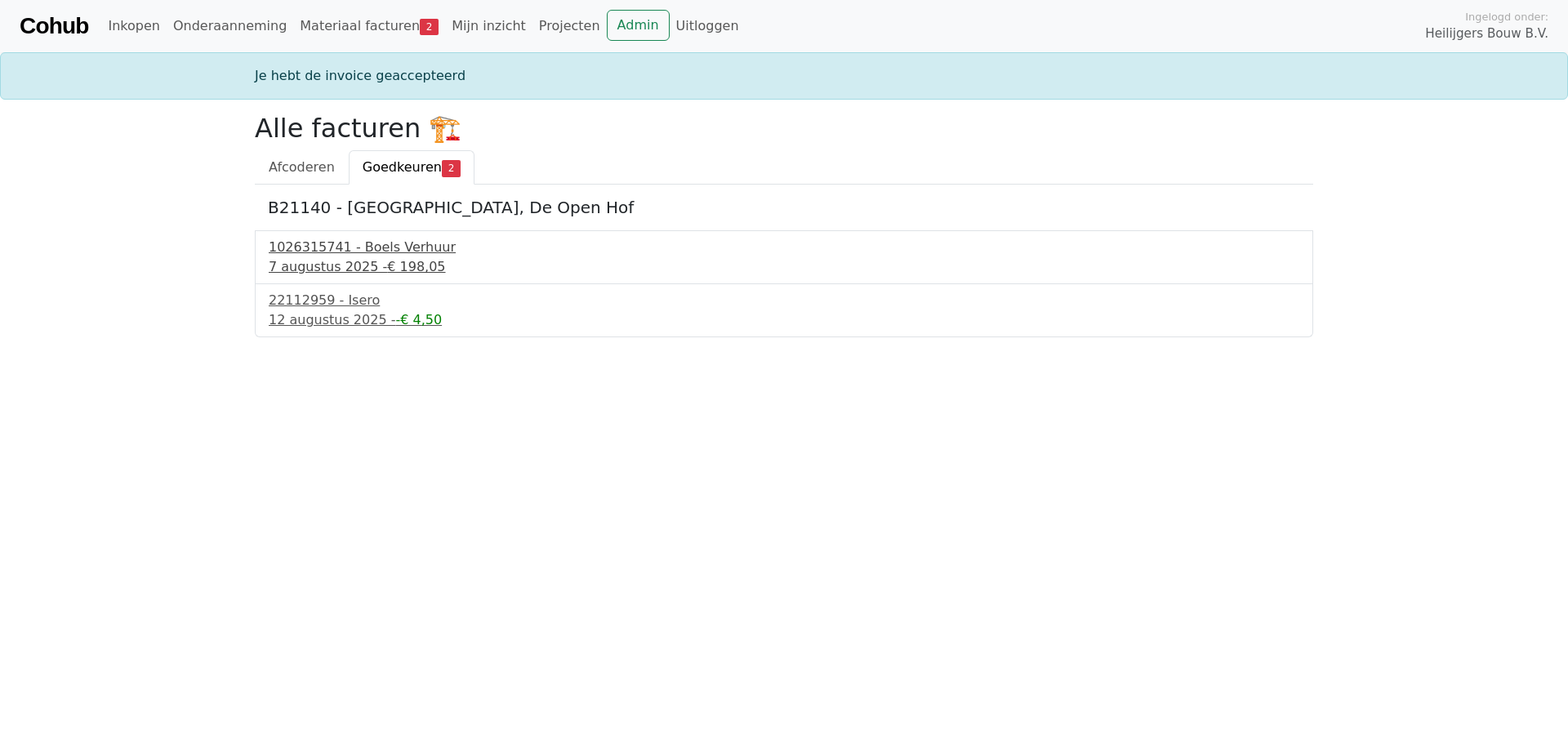
click at [366, 252] on div "1026315741 - Boels Verhuur" at bounding box center [784, 247] width 1030 height 20
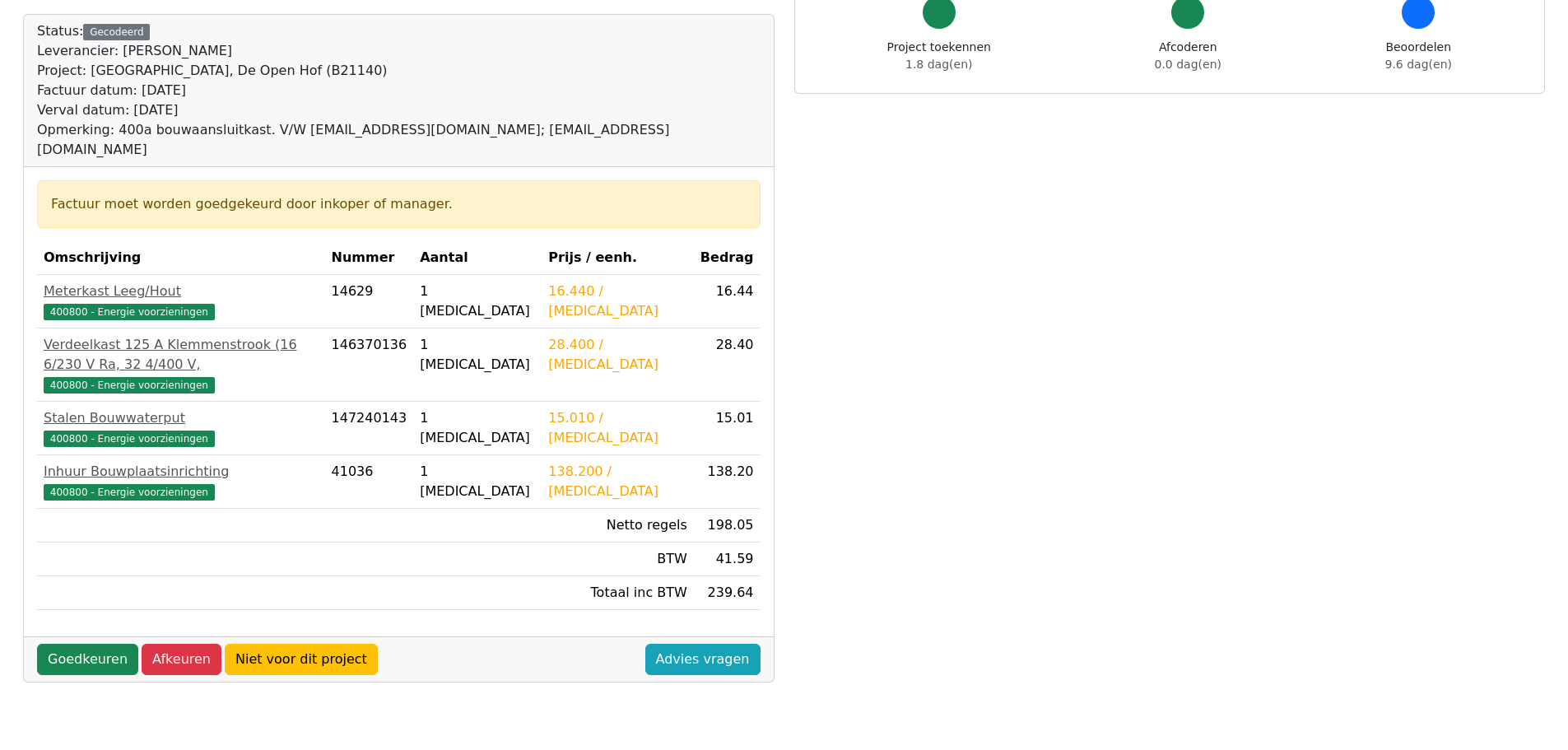
scroll to position [83, 0]
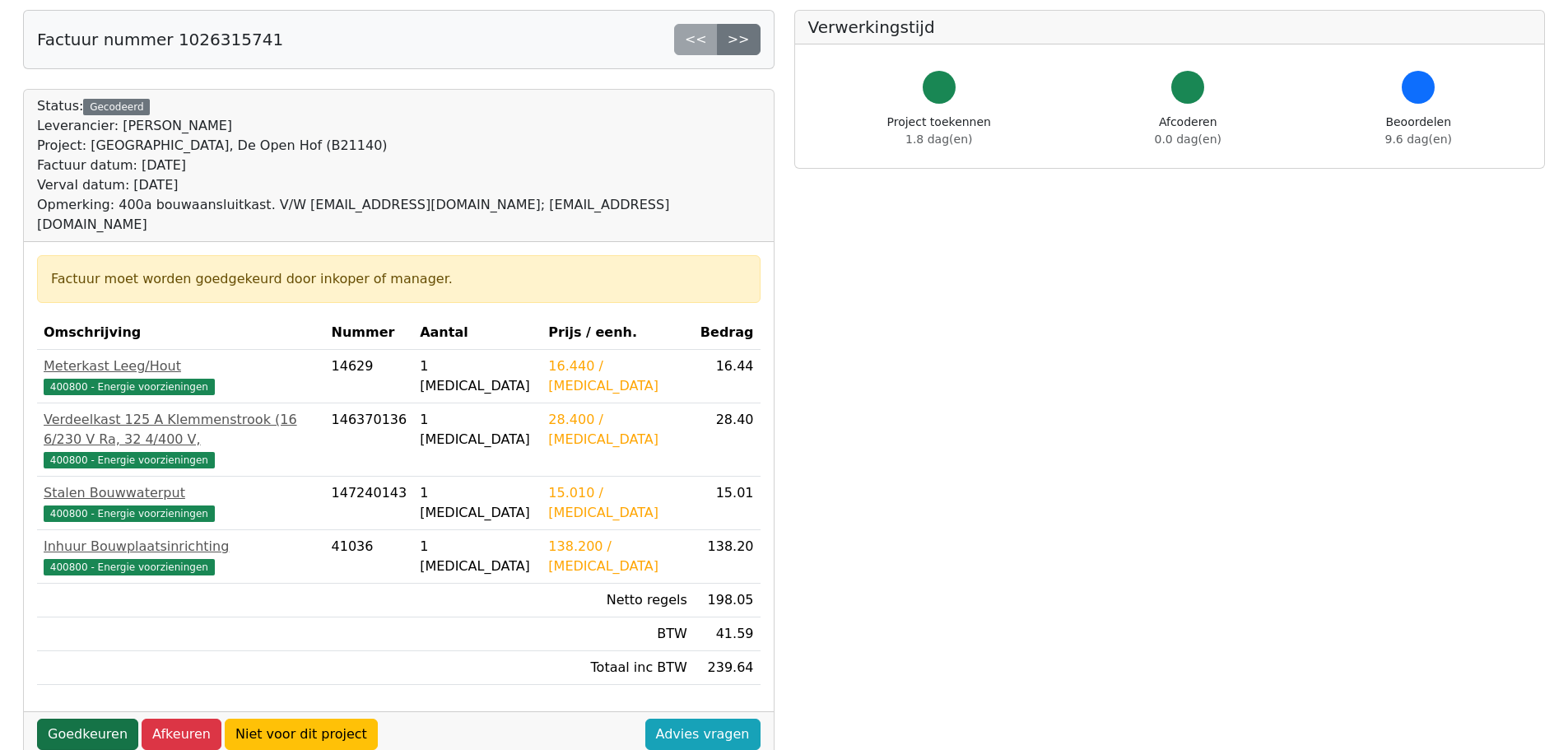
click at [97, 719] on link "Goedkeuren" at bounding box center [87, 734] width 101 height 31
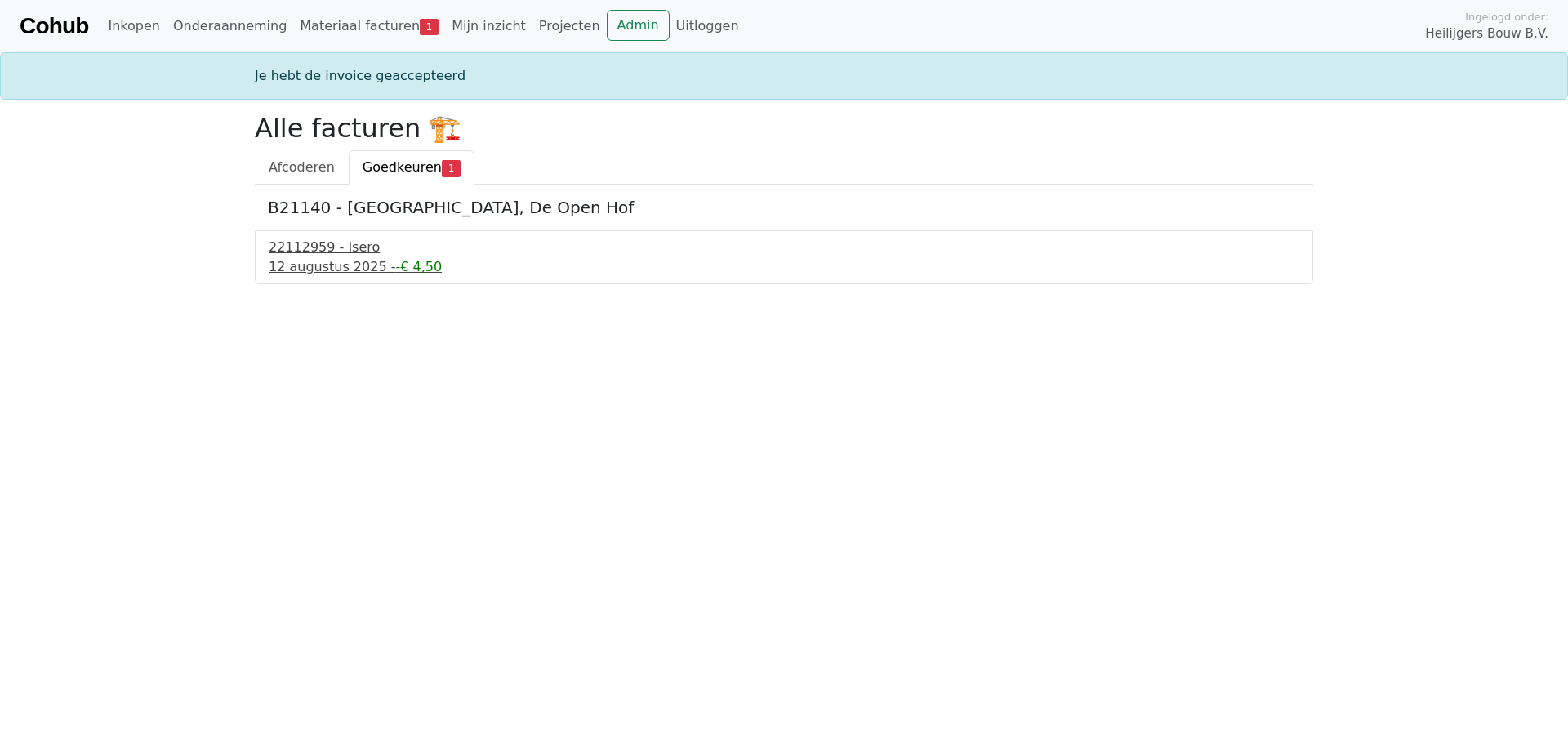
click at [329, 259] on div "12 augustus 2025 - -€ 4,50" at bounding box center [784, 267] width 1030 height 20
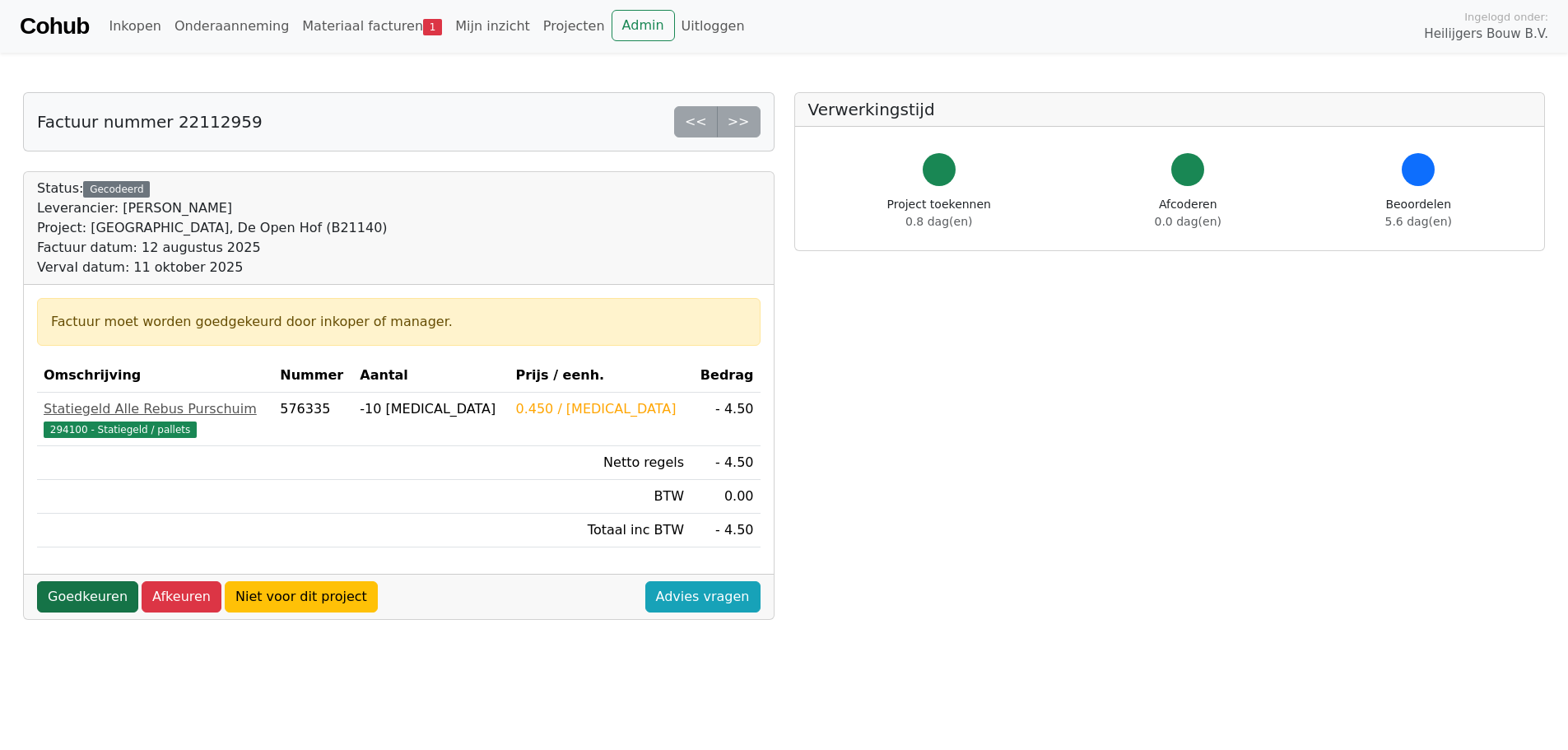
click at [81, 607] on link "Goedkeuren" at bounding box center [87, 596] width 101 height 31
